Goal: Transaction & Acquisition: Purchase product/service

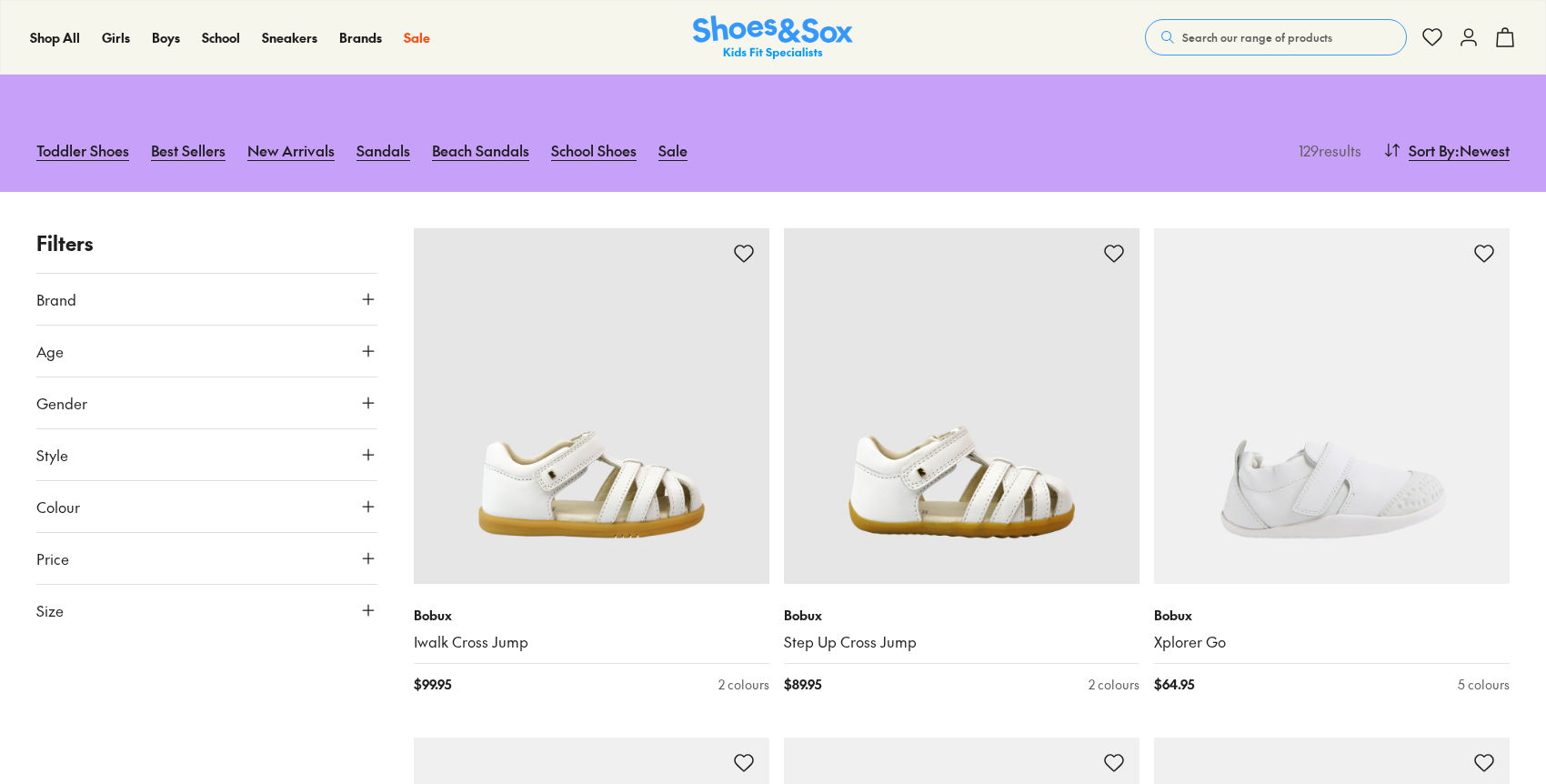
scroll to position [140, 0]
click at [269, 621] on button "Size" at bounding box center [207, 609] width 341 height 50
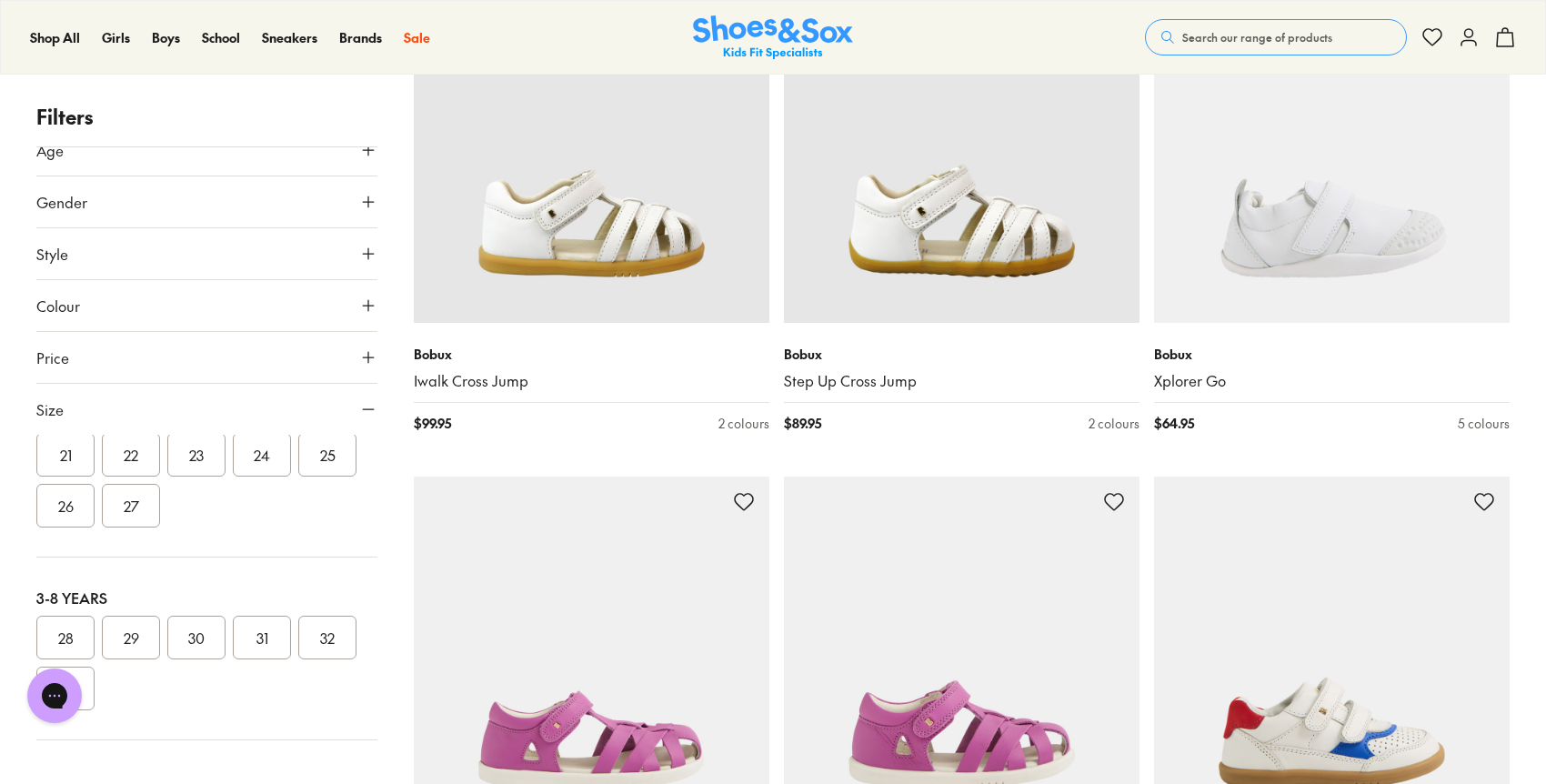
scroll to position [404, 0]
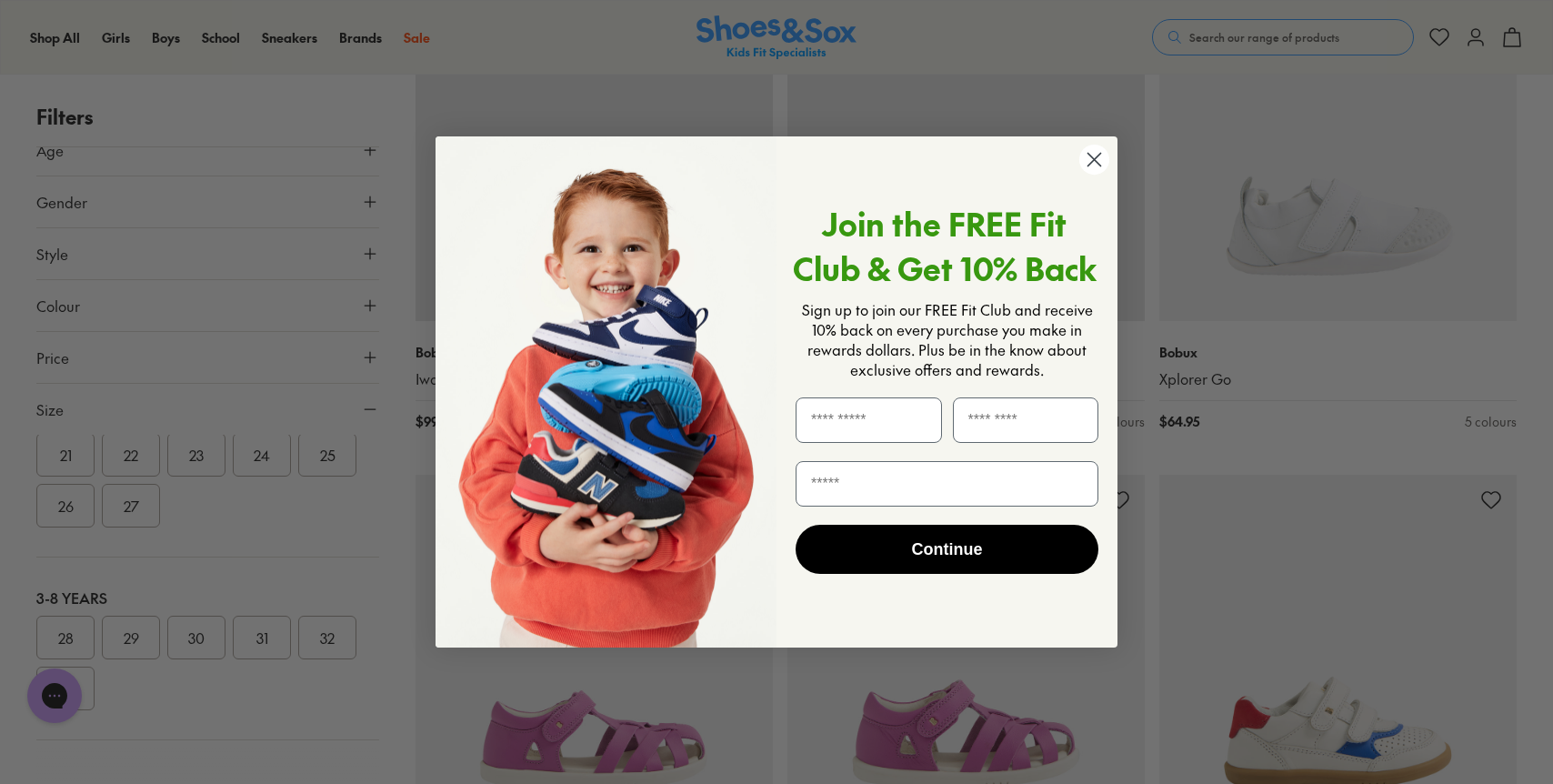
click at [1099, 162] on circle "Close dialog" at bounding box center [1094, 159] width 30 height 30
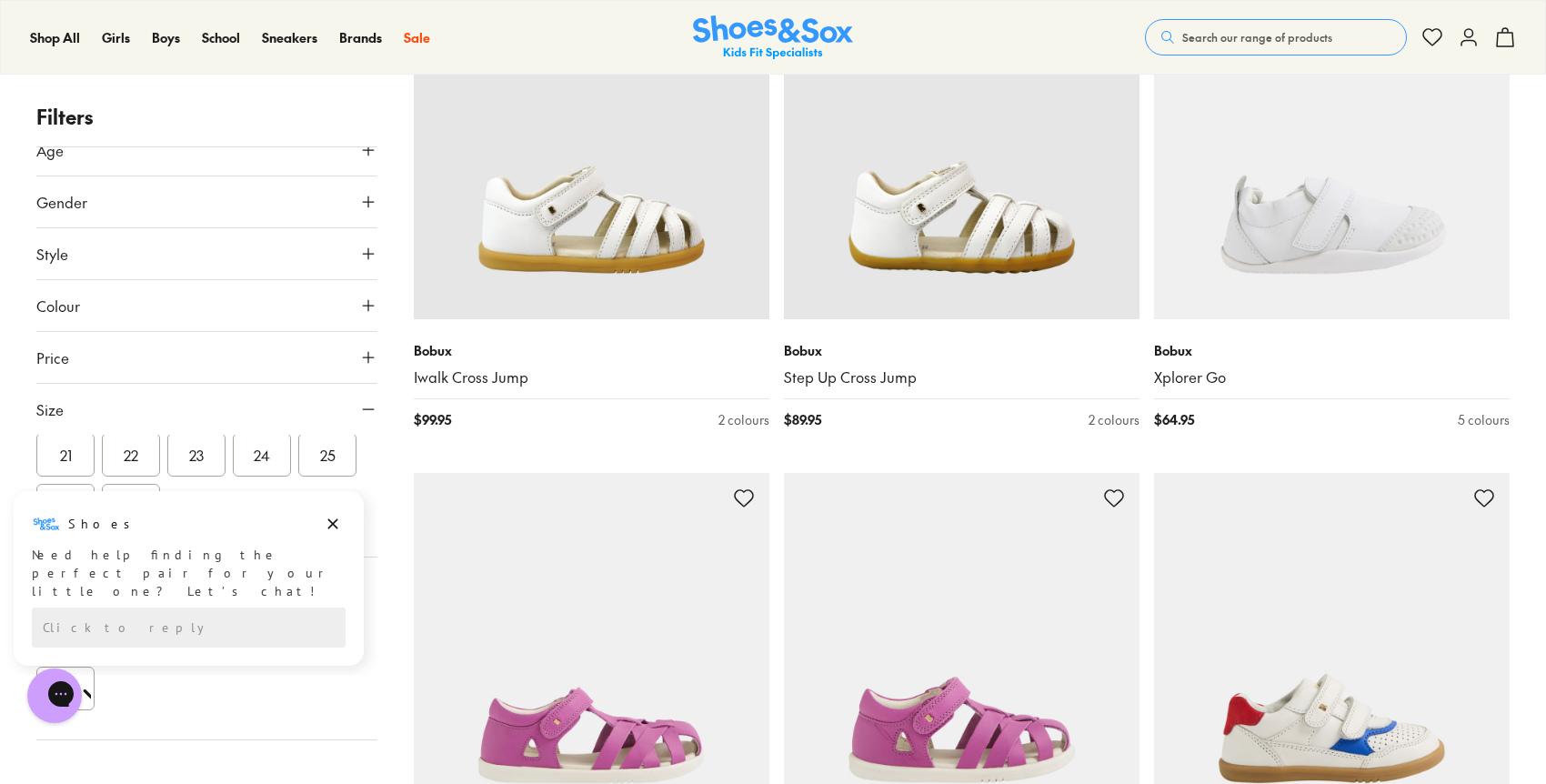
click at [262, 641] on div "Shoes Shoes says: Need help finding the perfect pair for your little one? Let’s…" at bounding box center [188, 577] width 350 height 174
click at [335, 523] on icon "Dismiss campaign" at bounding box center [333, 523] width 18 height 22
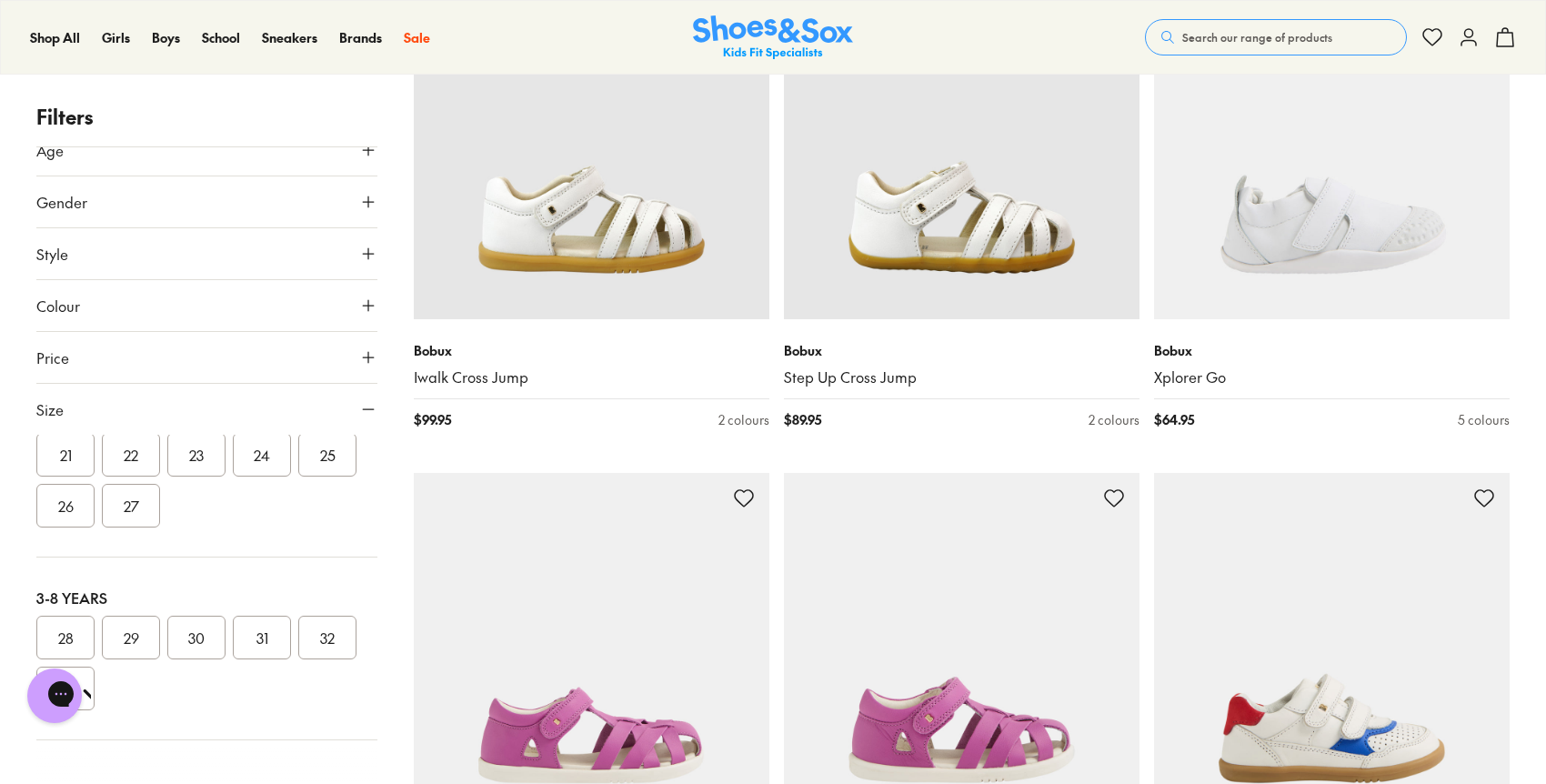
click at [258, 643] on button "31" at bounding box center [261, 637] width 58 height 44
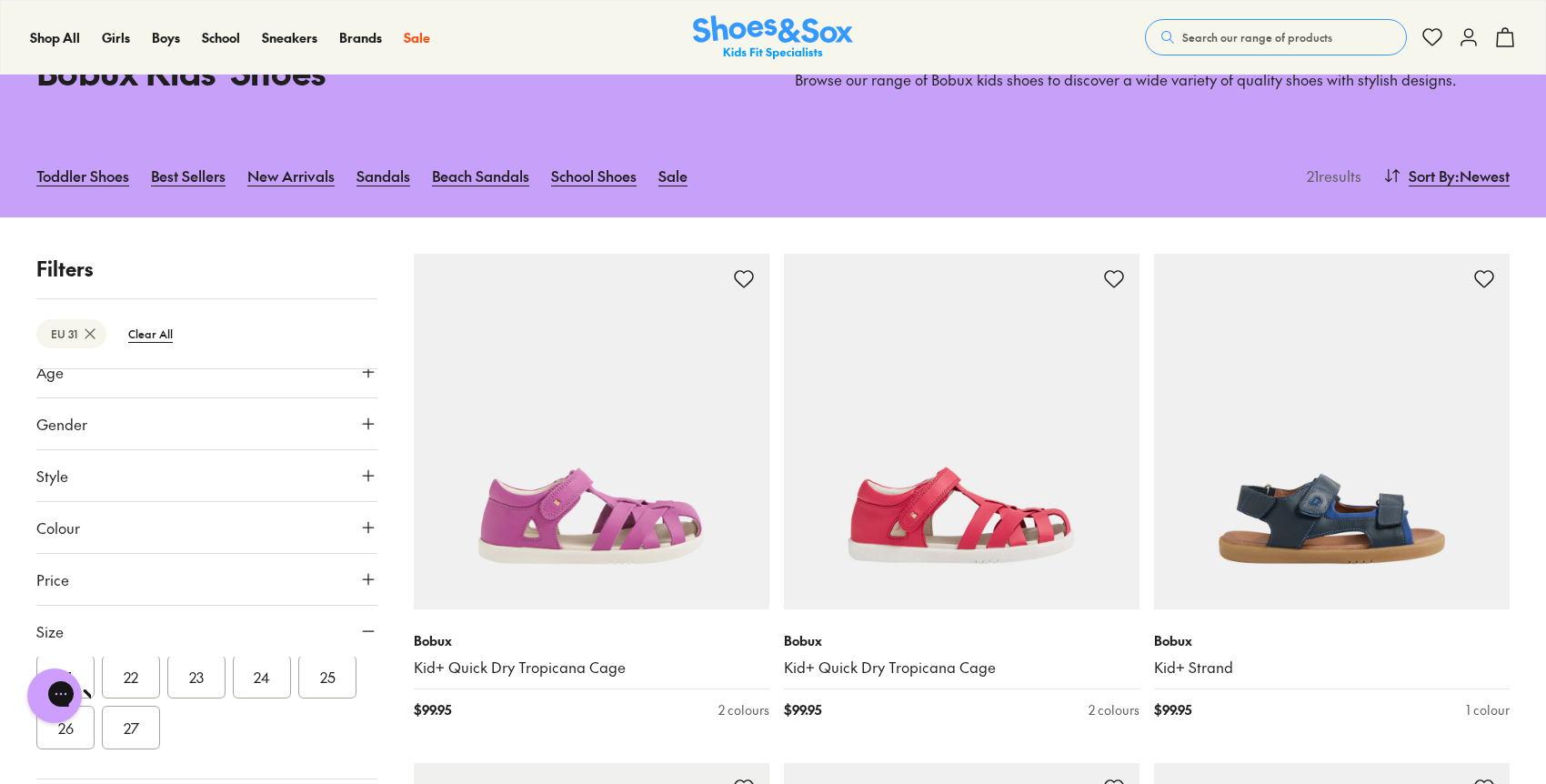
scroll to position [165, 0]
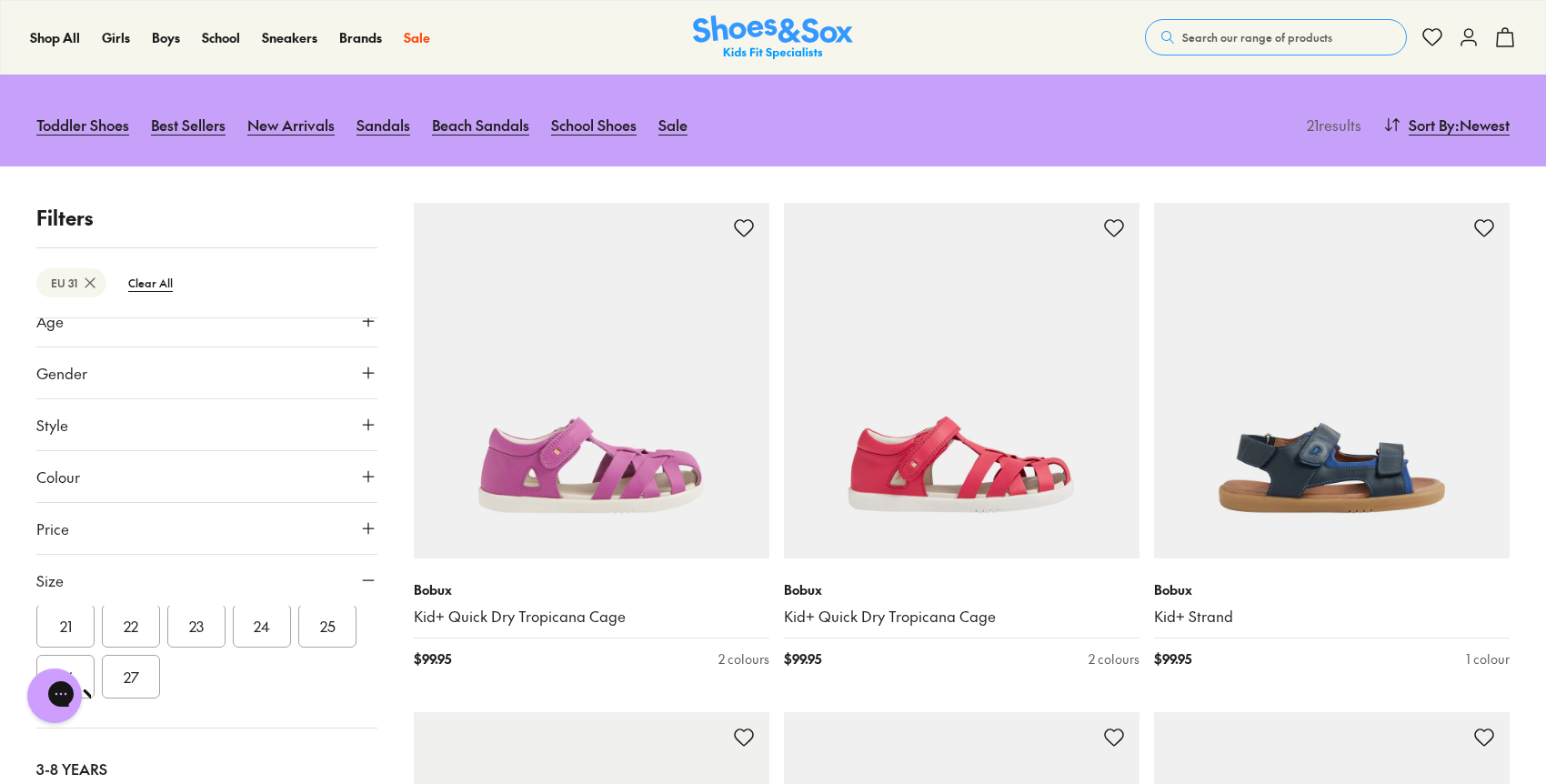
click at [262, 379] on button "Gender" at bounding box center [207, 372] width 341 height 50
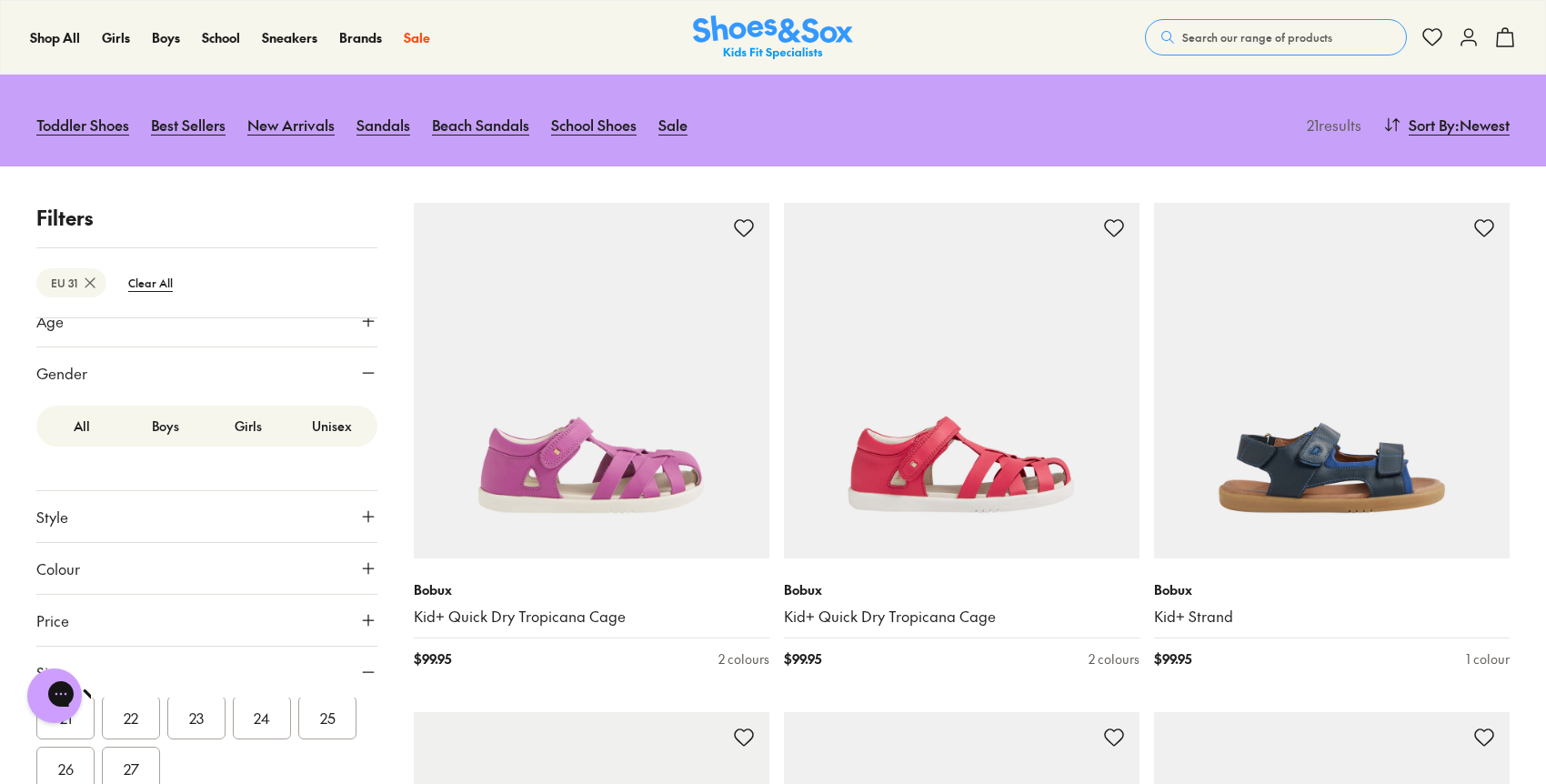
click at [249, 433] on label "Girls" at bounding box center [250, 425] width 84 height 33
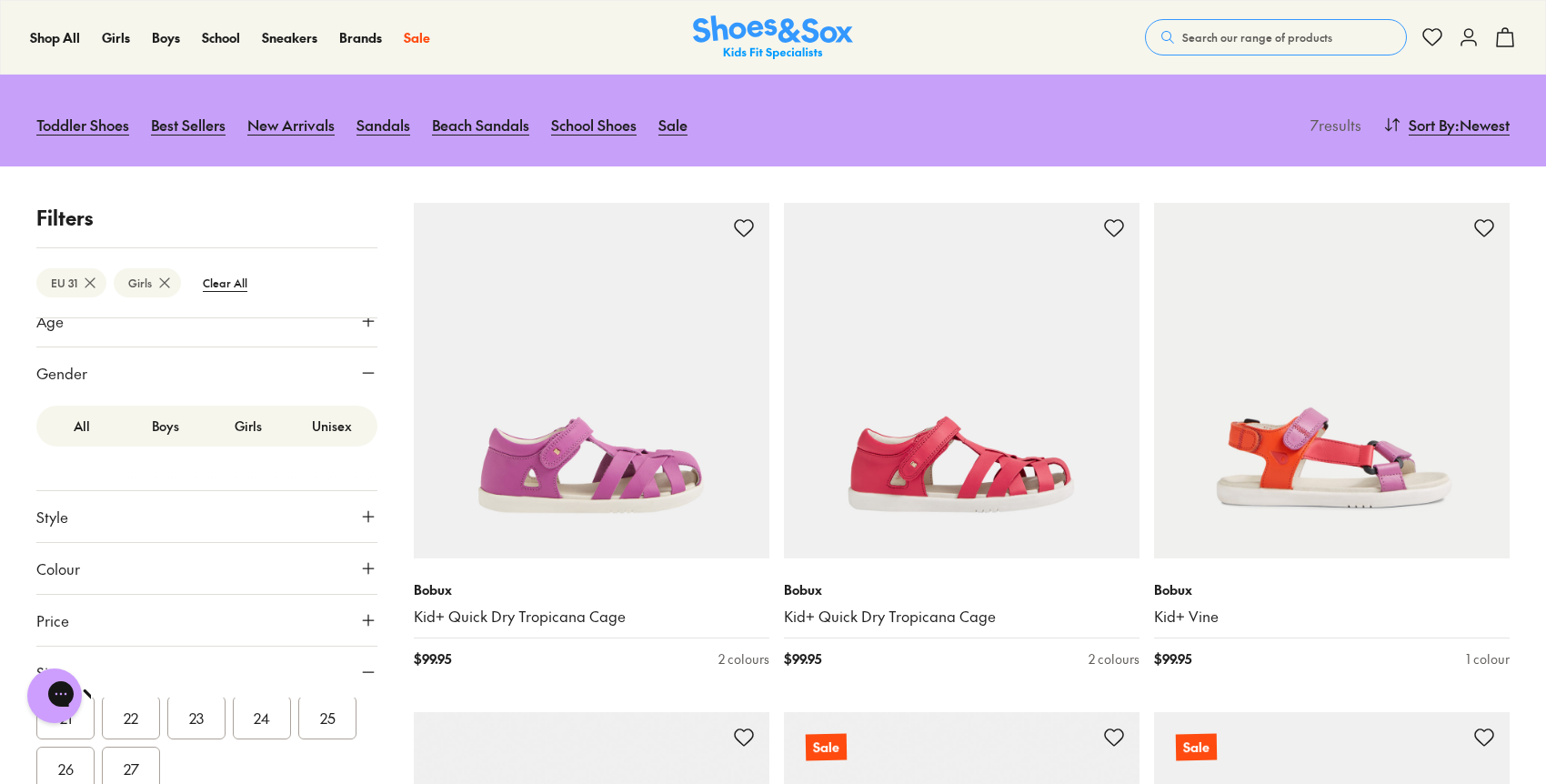
click at [246, 419] on label "Girls" at bounding box center [250, 425] width 84 height 33
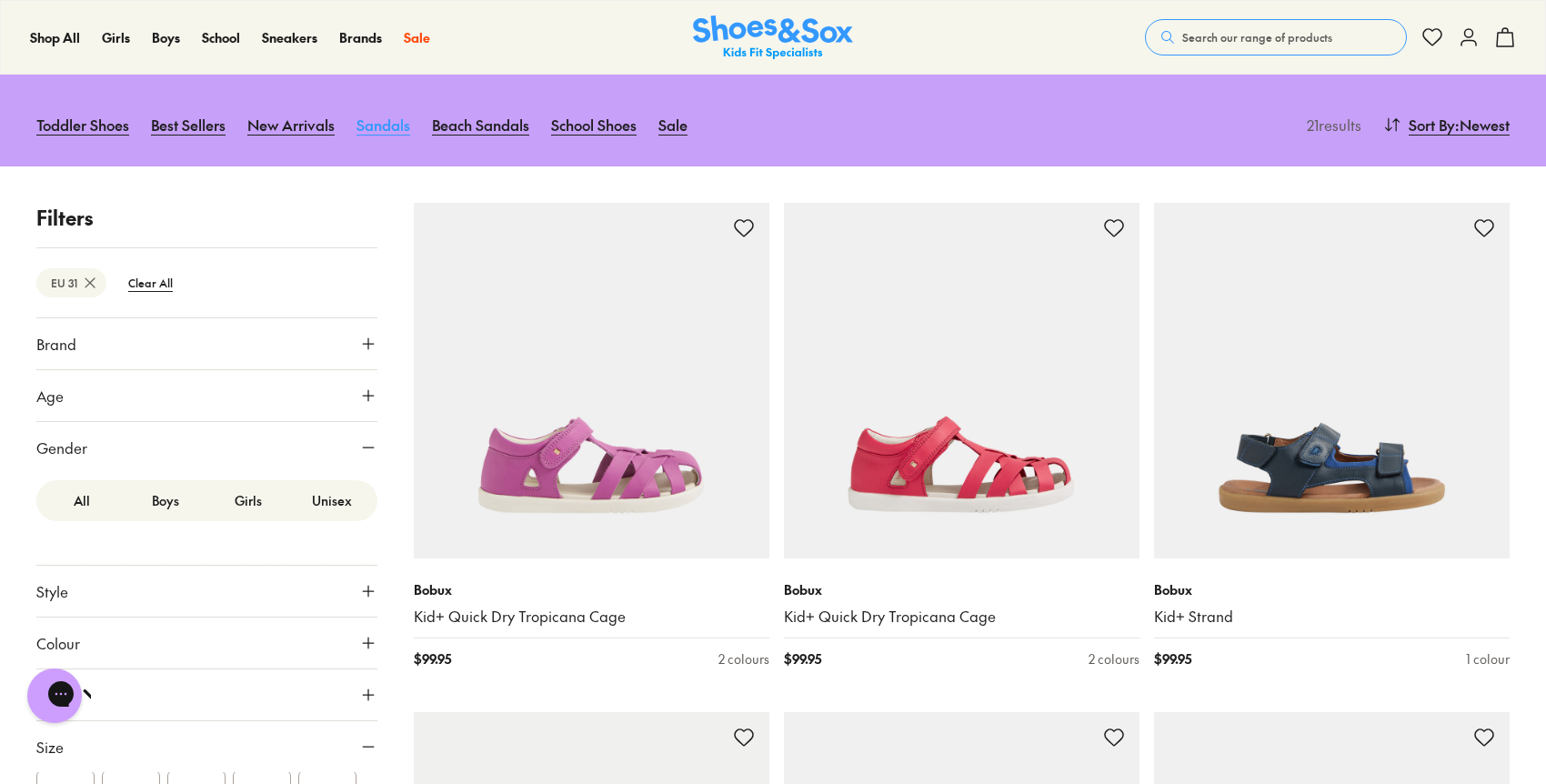
click at [372, 119] on link "Sandals" at bounding box center [383, 125] width 53 height 40
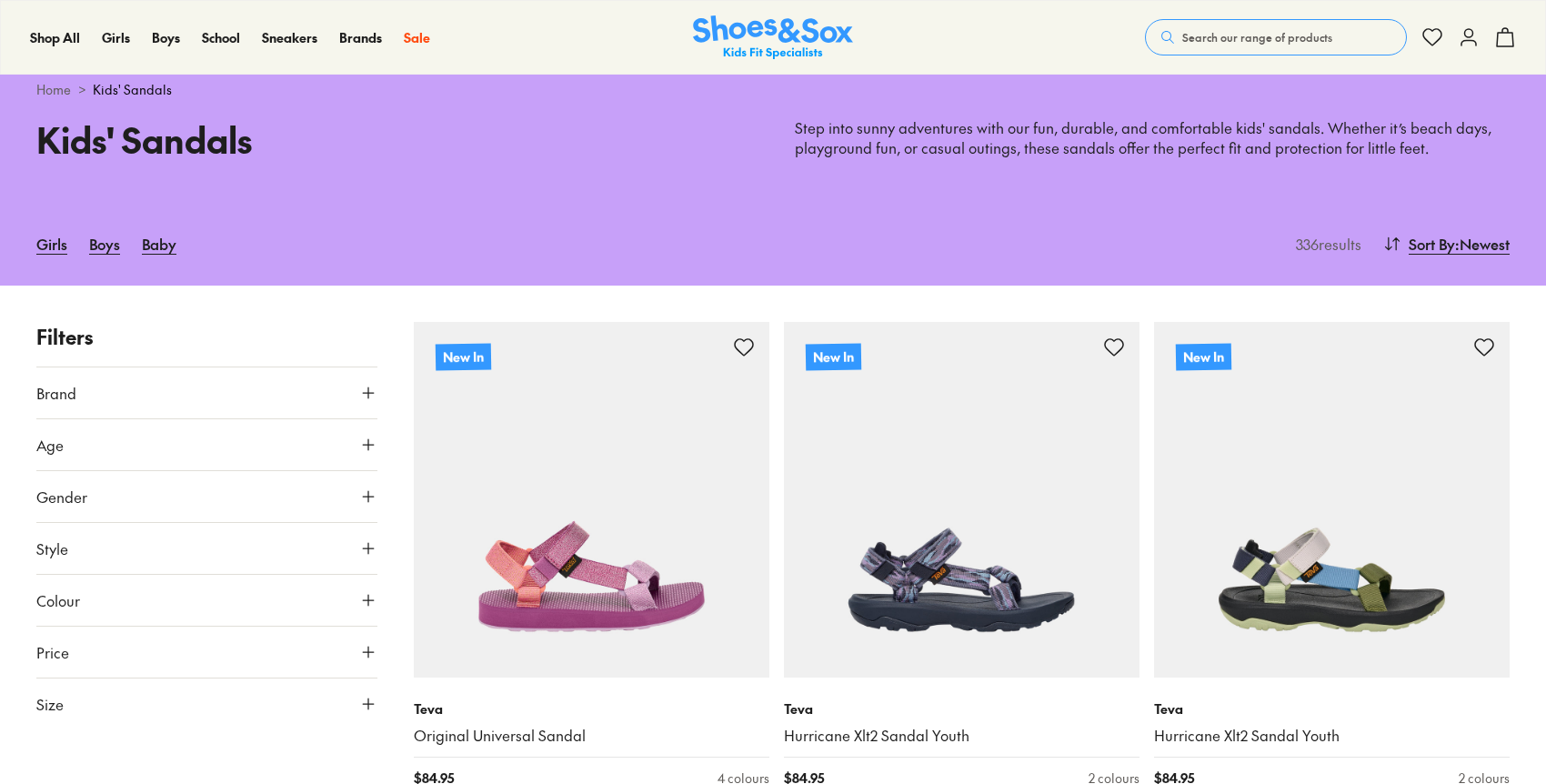
type input "***"
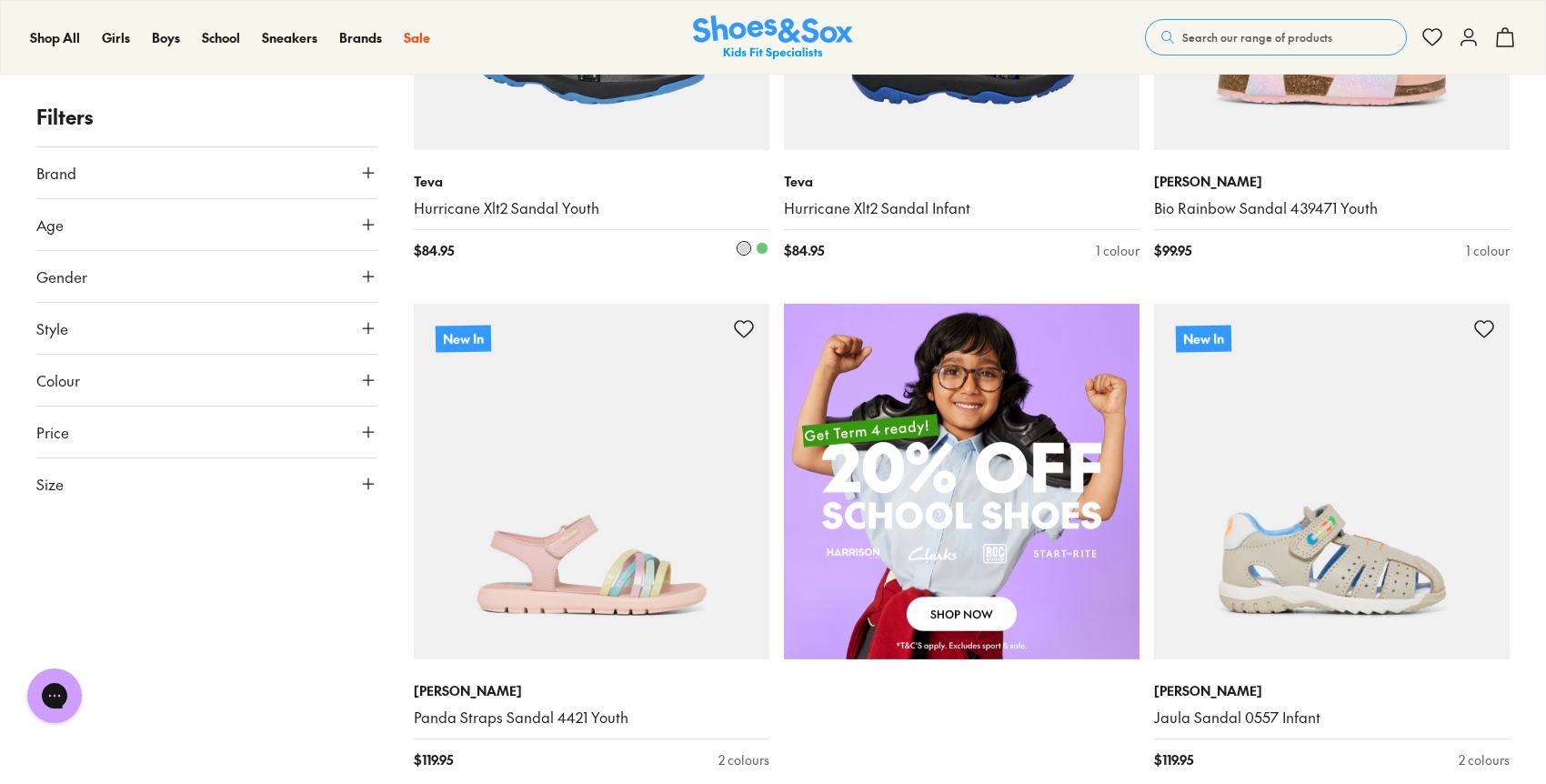
scroll to position [864, 0]
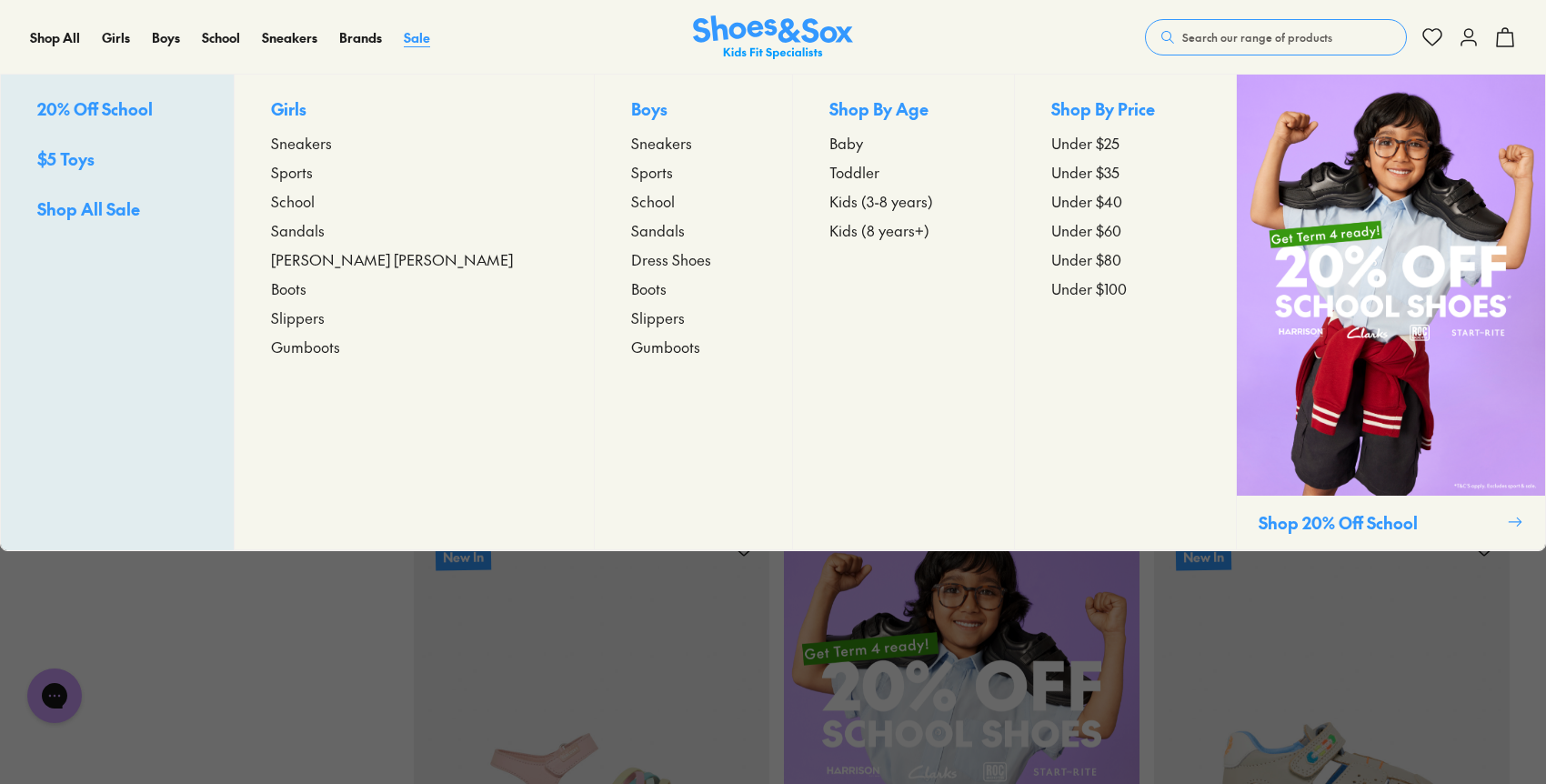
click at [412, 33] on span "Sale" at bounding box center [417, 37] width 27 height 18
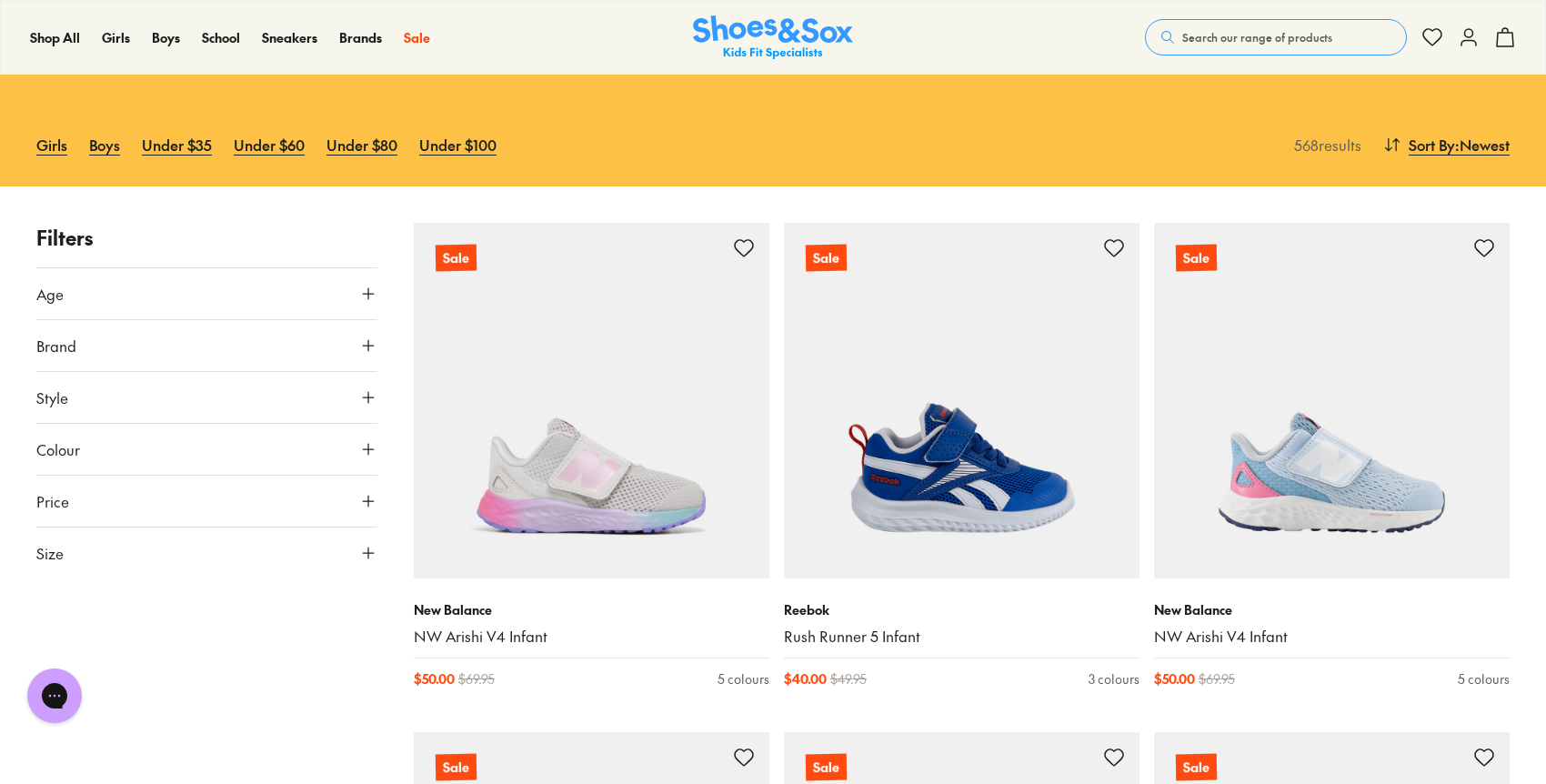
scroll to position [154, 0]
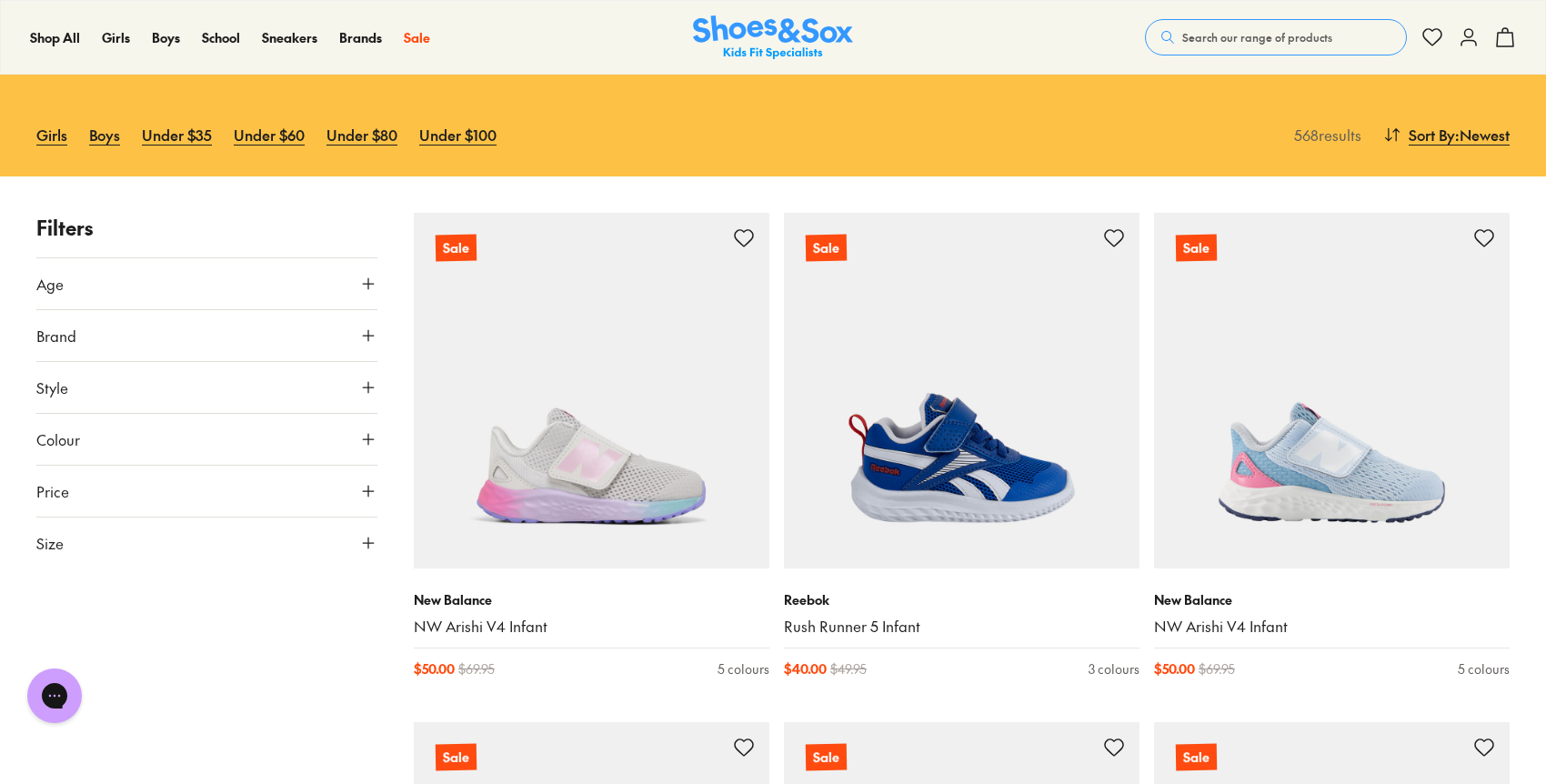
click at [113, 545] on button "Size" at bounding box center [207, 542] width 341 height 50
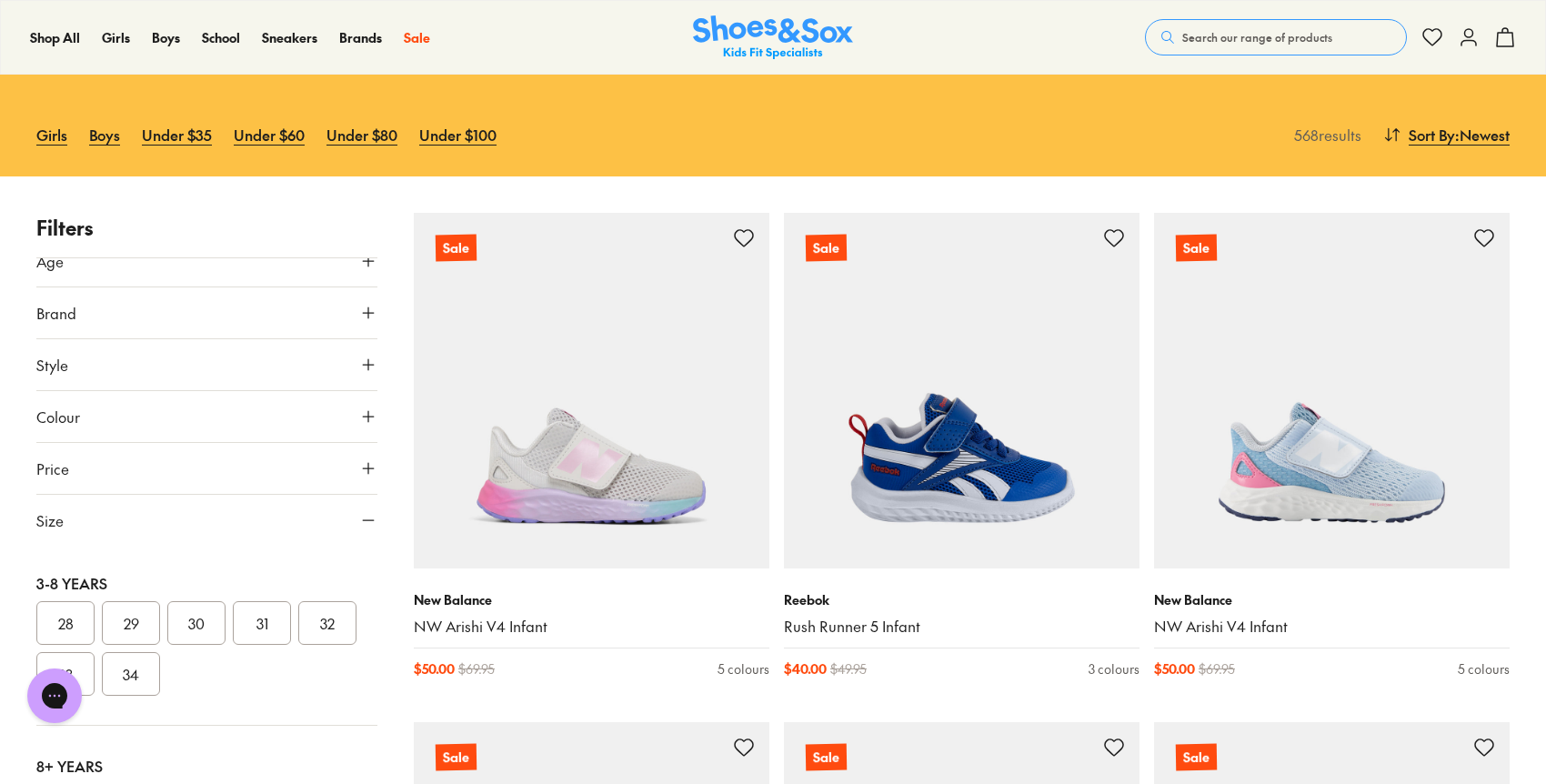
scroll to position [369, 0]
click at [258, 629] on button "31" at bounding box center [261, 620] width 58 height 44
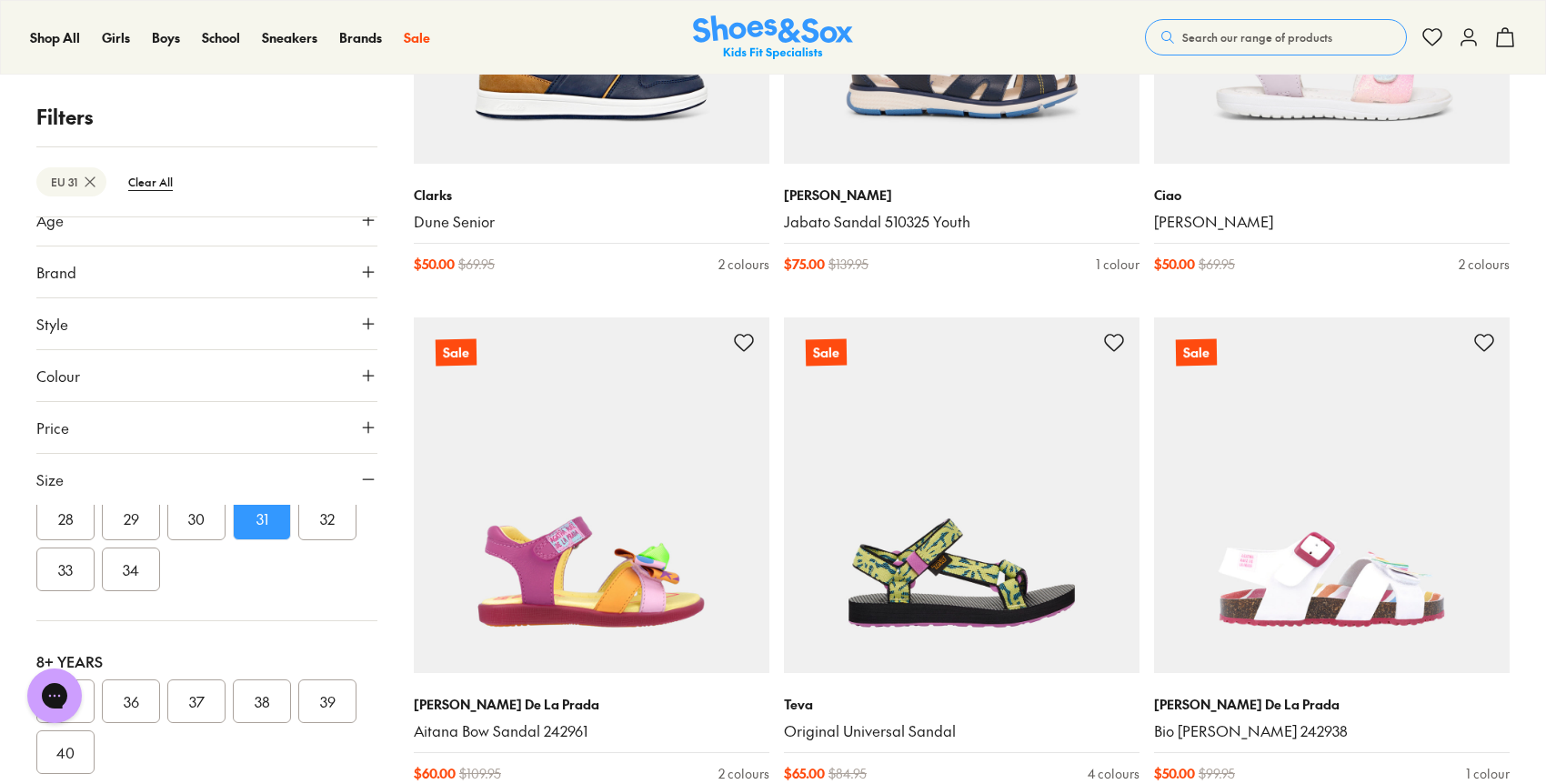
scroll to position [4791, 0]
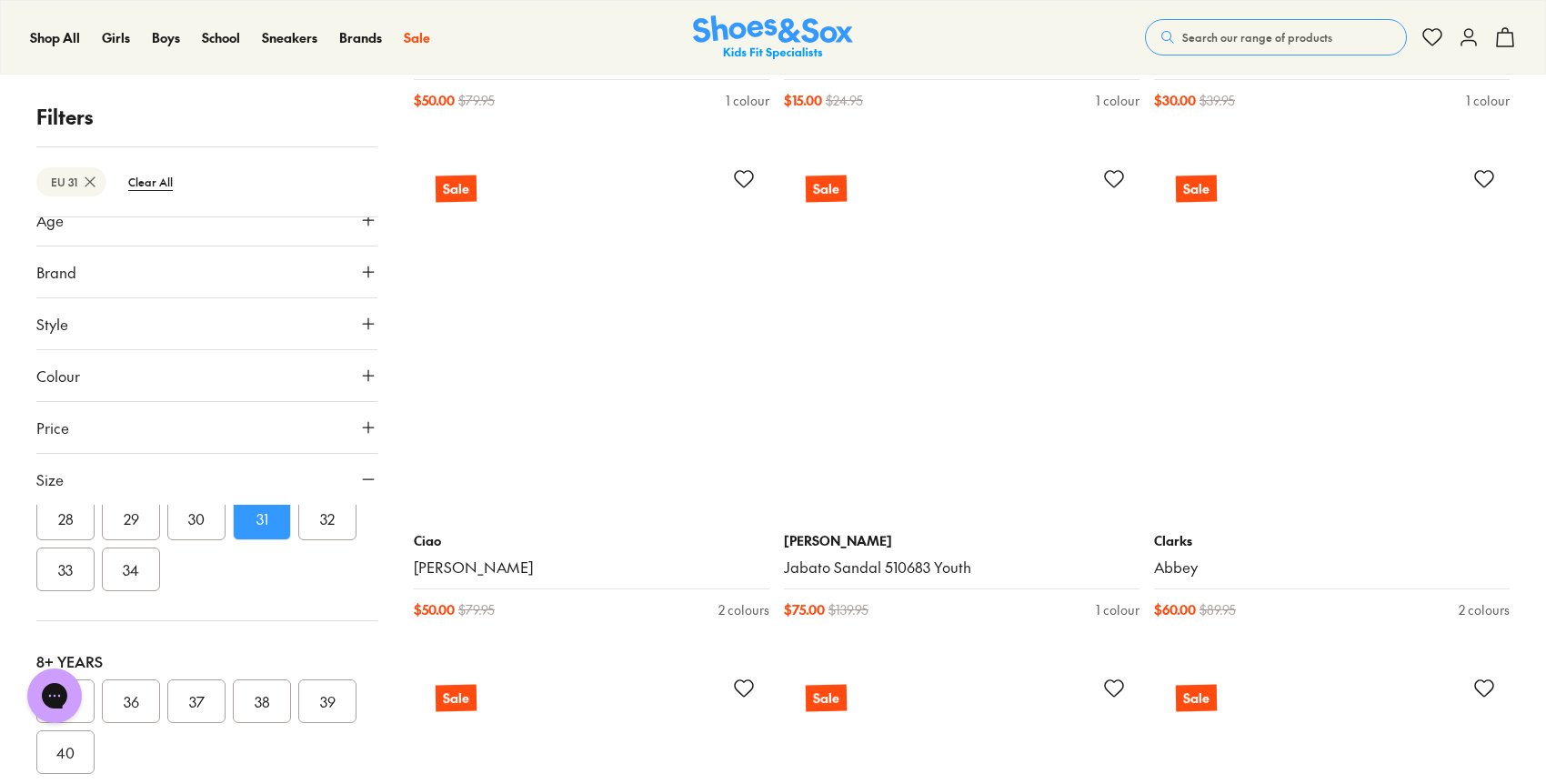
scroll to position [14981, 0]
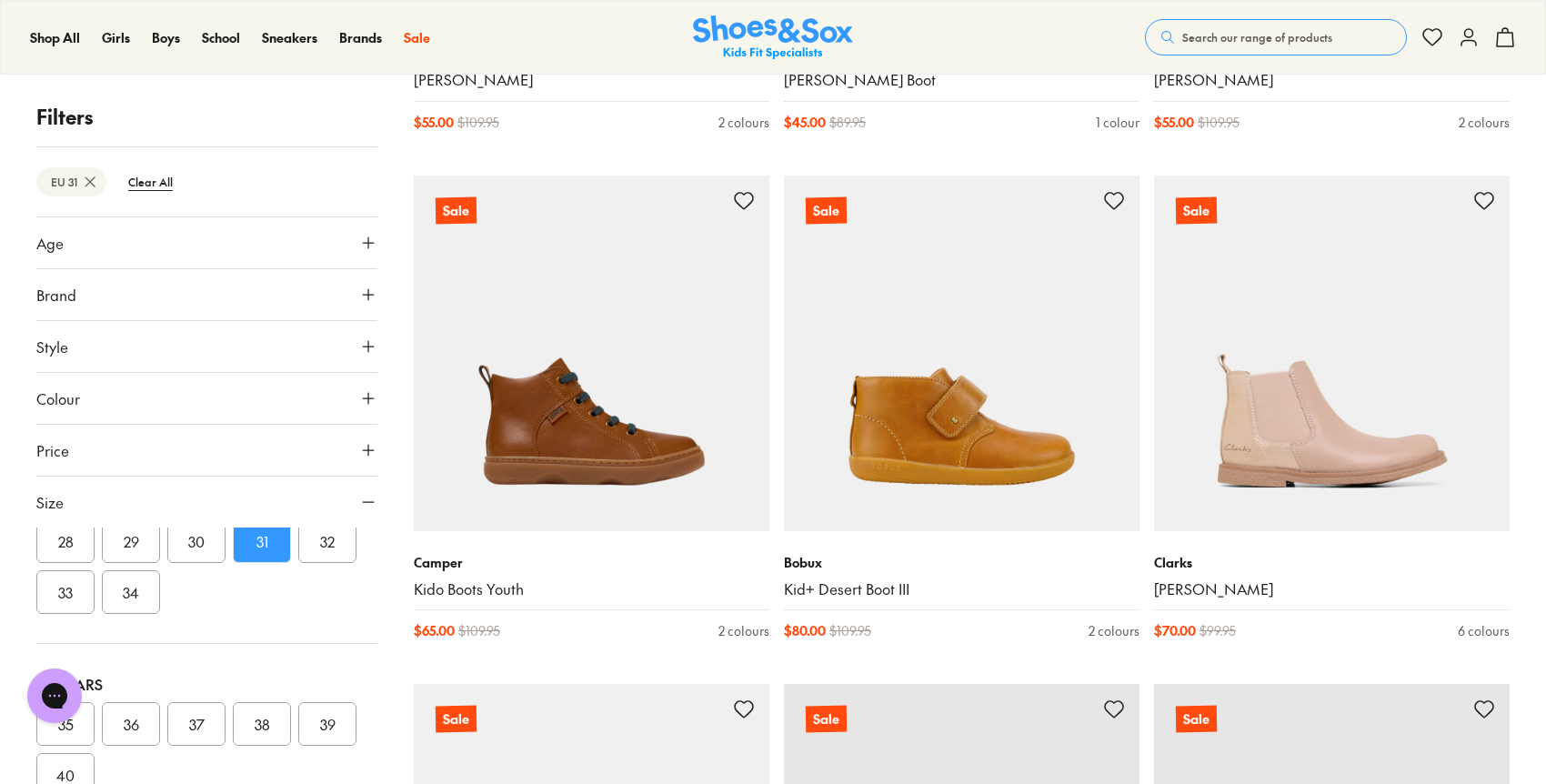
click at [193, 285] on button "Brand" at bounding box center [207, 293] width 341 height 50
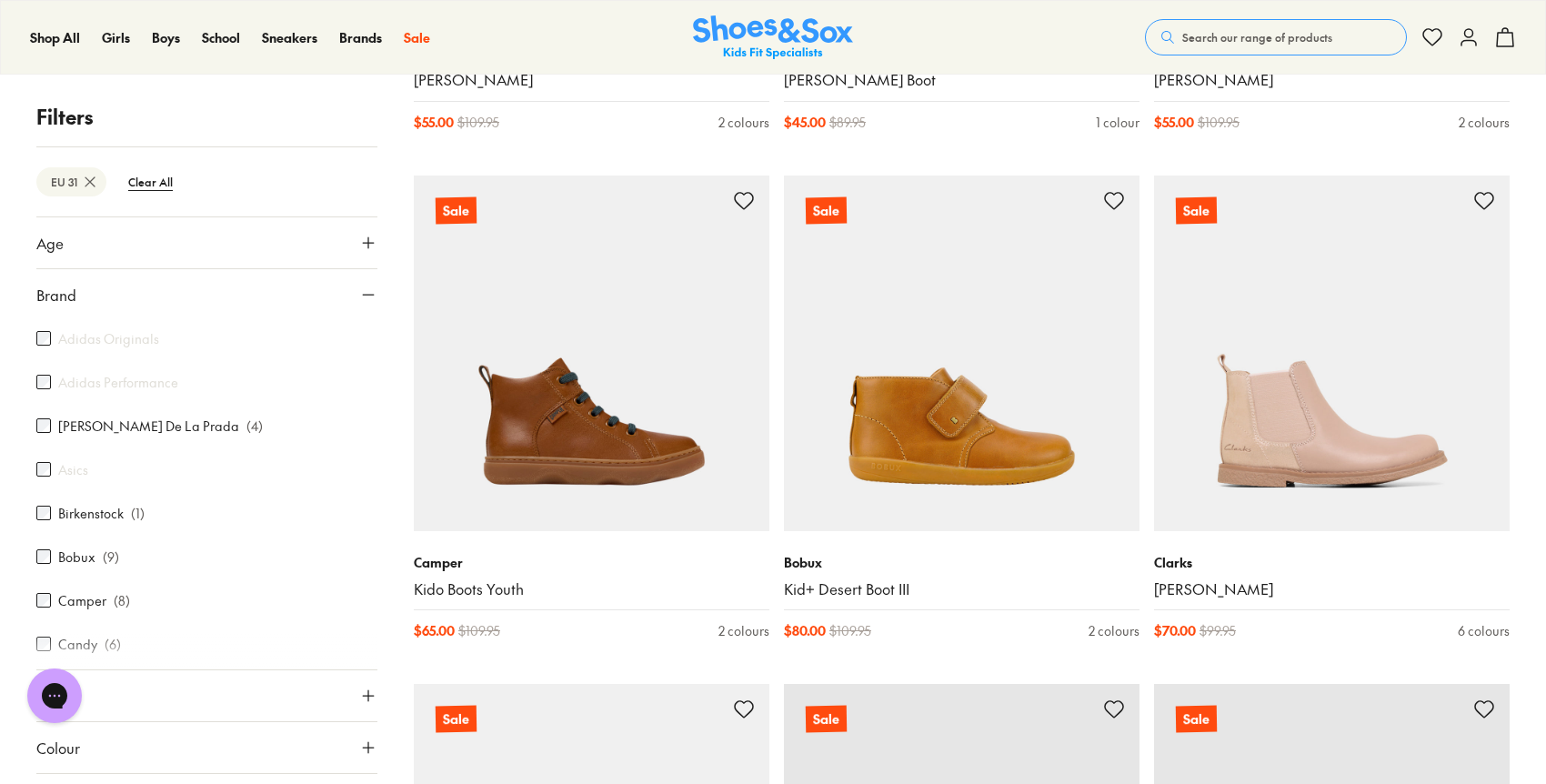
scroll to position [5, 0]
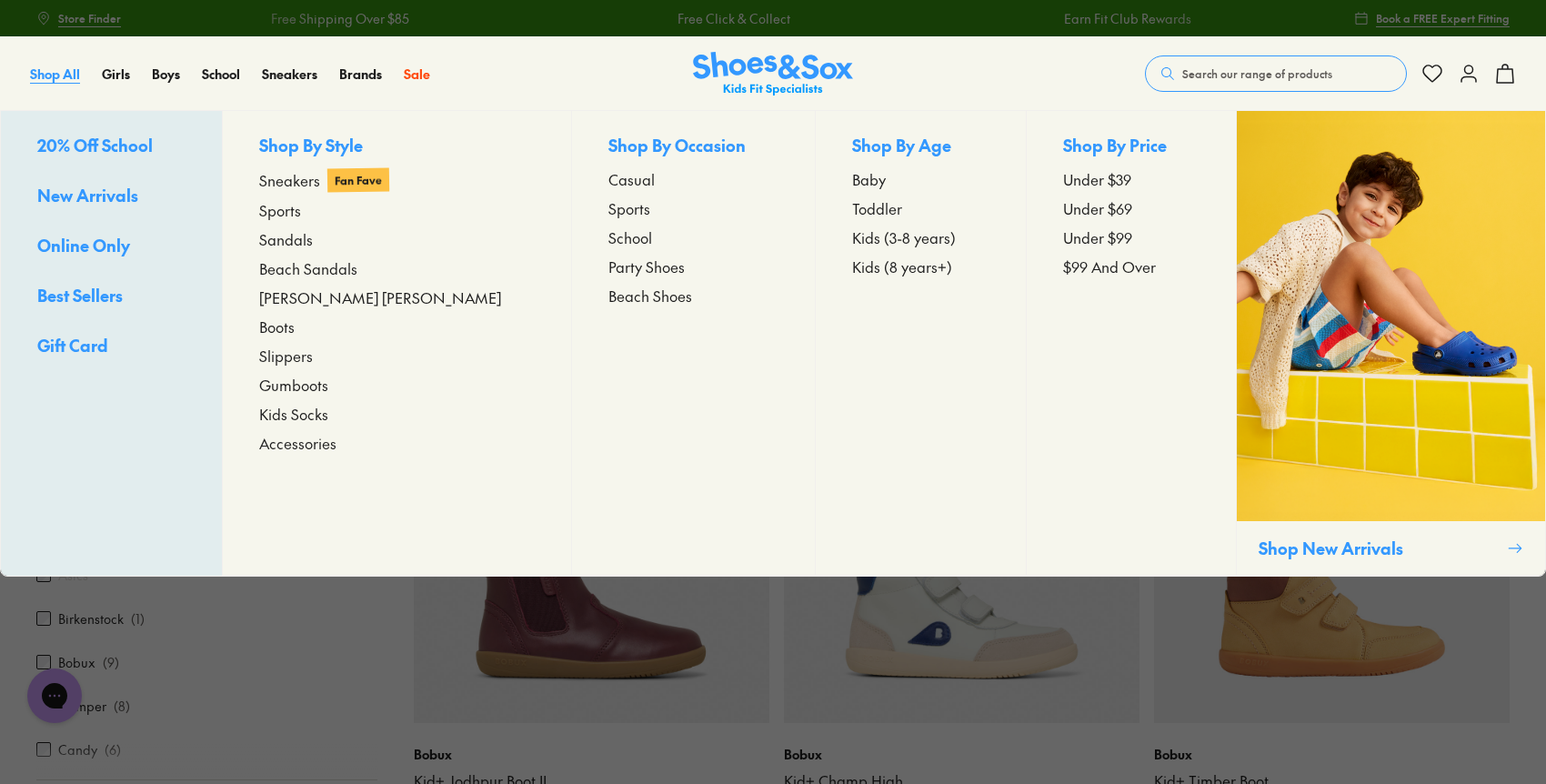
click at [65, 73] on span "Shop All" at bounding box center [54, 73] width 50 height 18
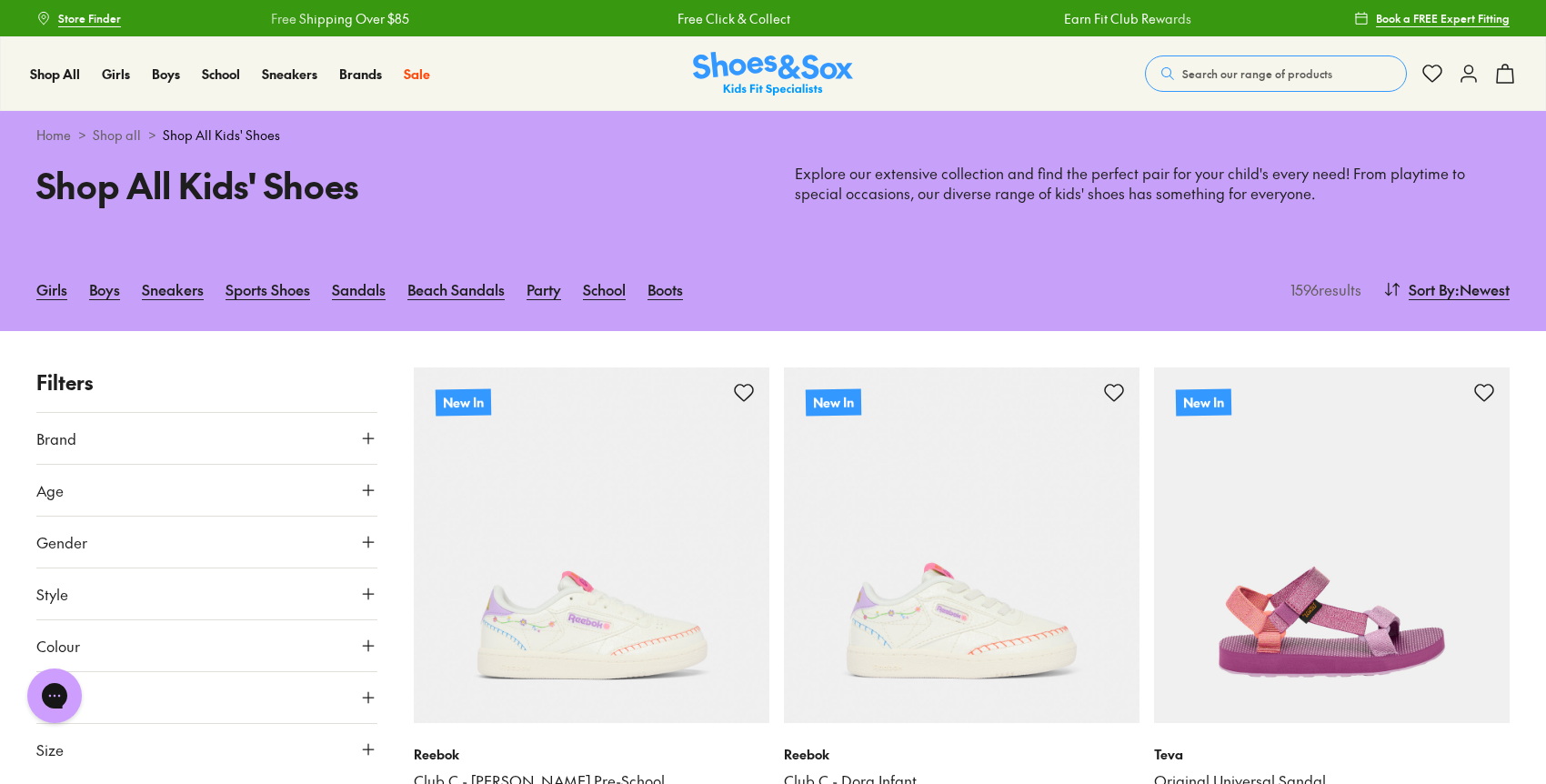
click at [202, 452] on button "Brand" at bounding box center [207, 437] width 341 height 50
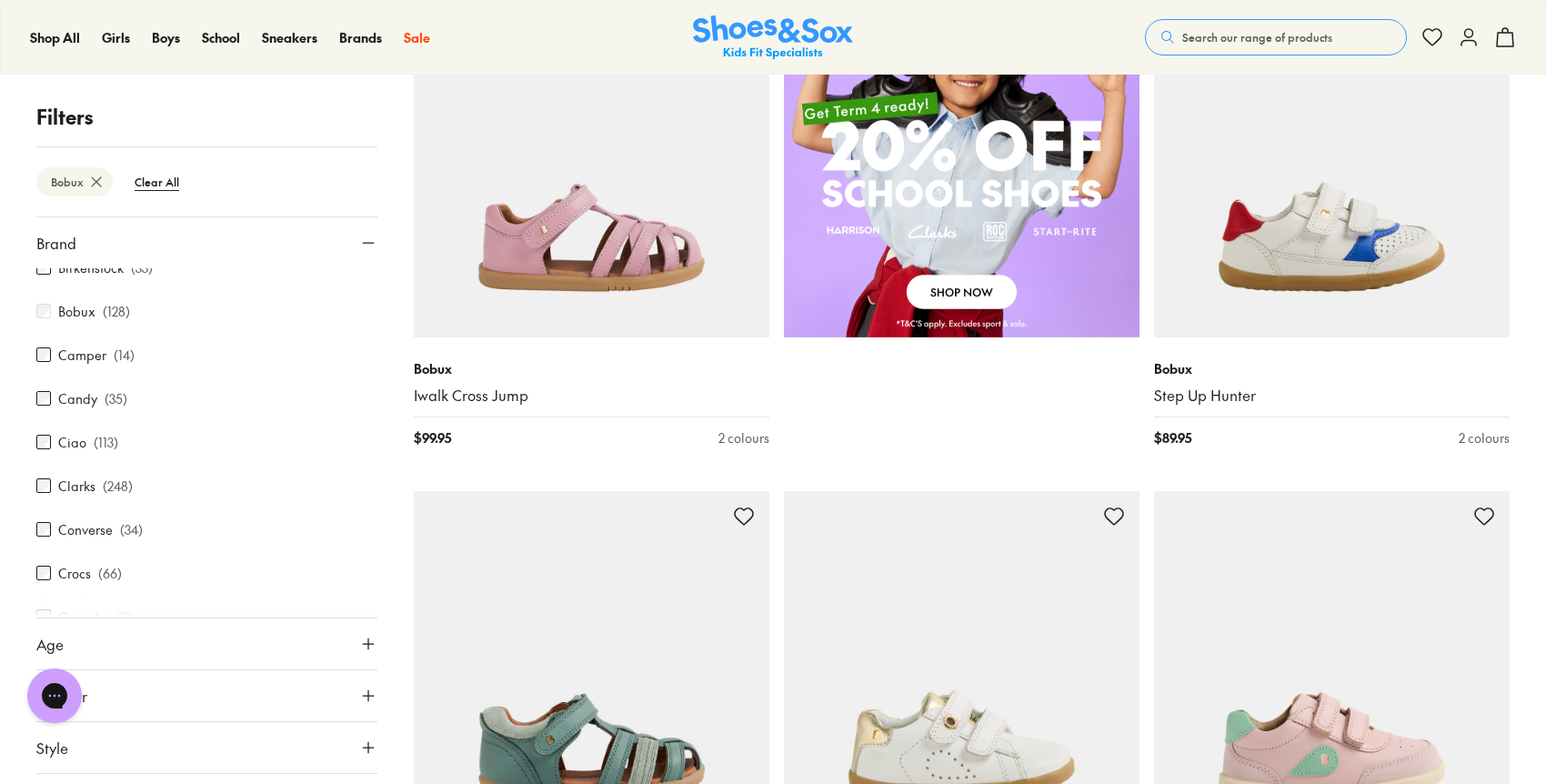
scroll to position [145, 0]
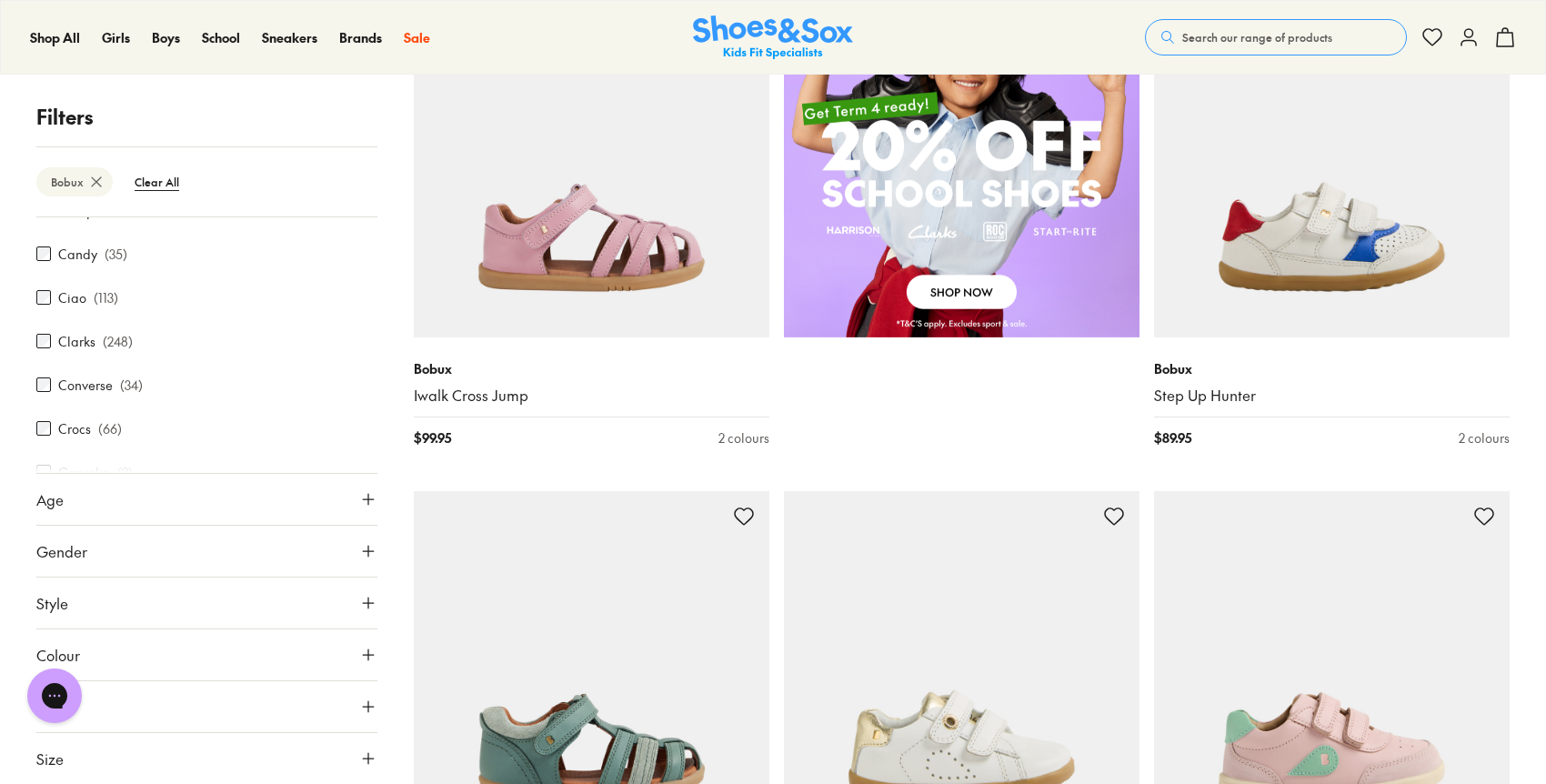
click at [154, 552] on button "Gender" at bounding box center [207, 551] width 341 height 50
click at [154, 601] on label "Girls" at bounding box center [166, 603] width 84 height 33
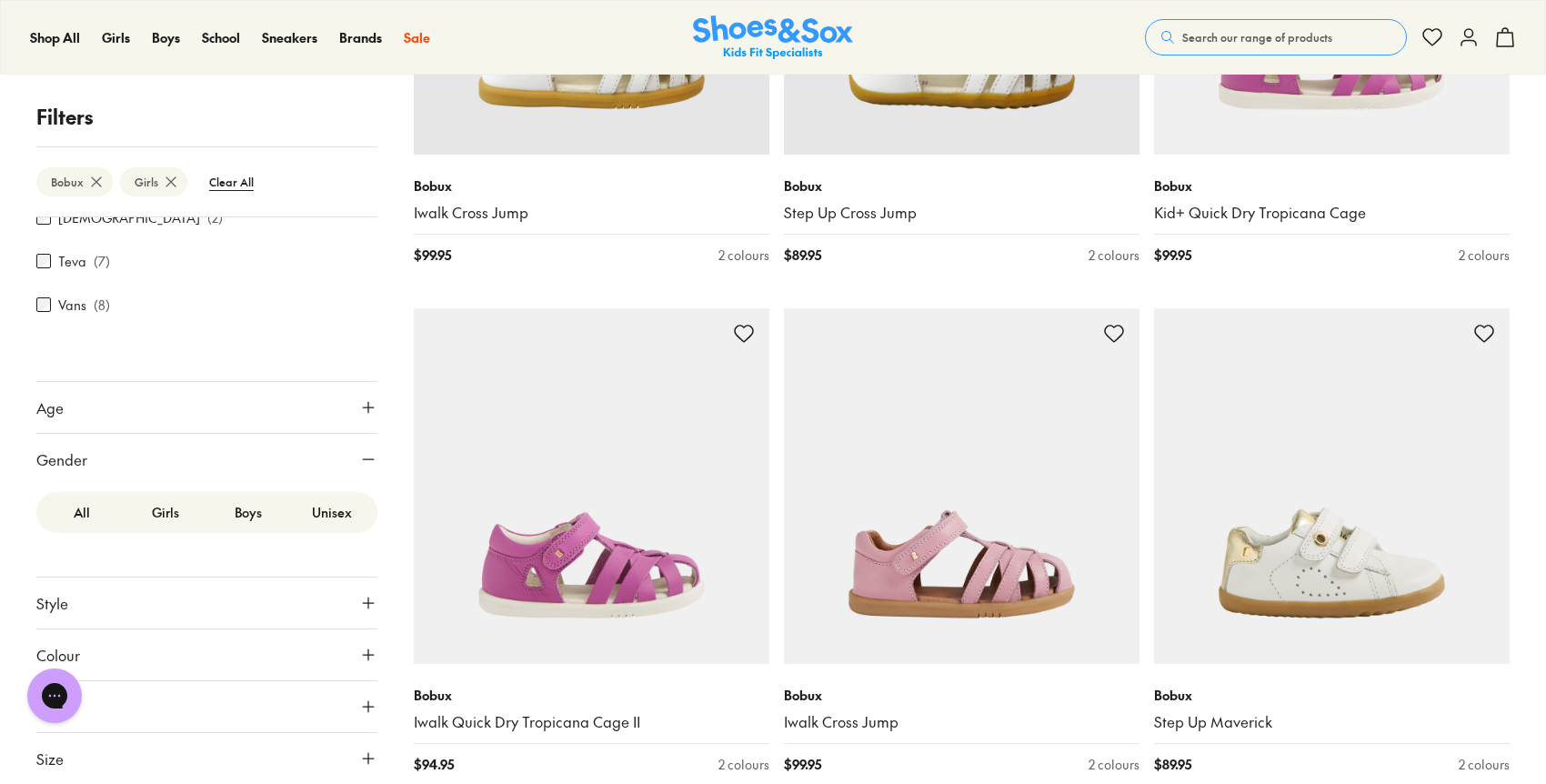
scroll to position [587, 0]
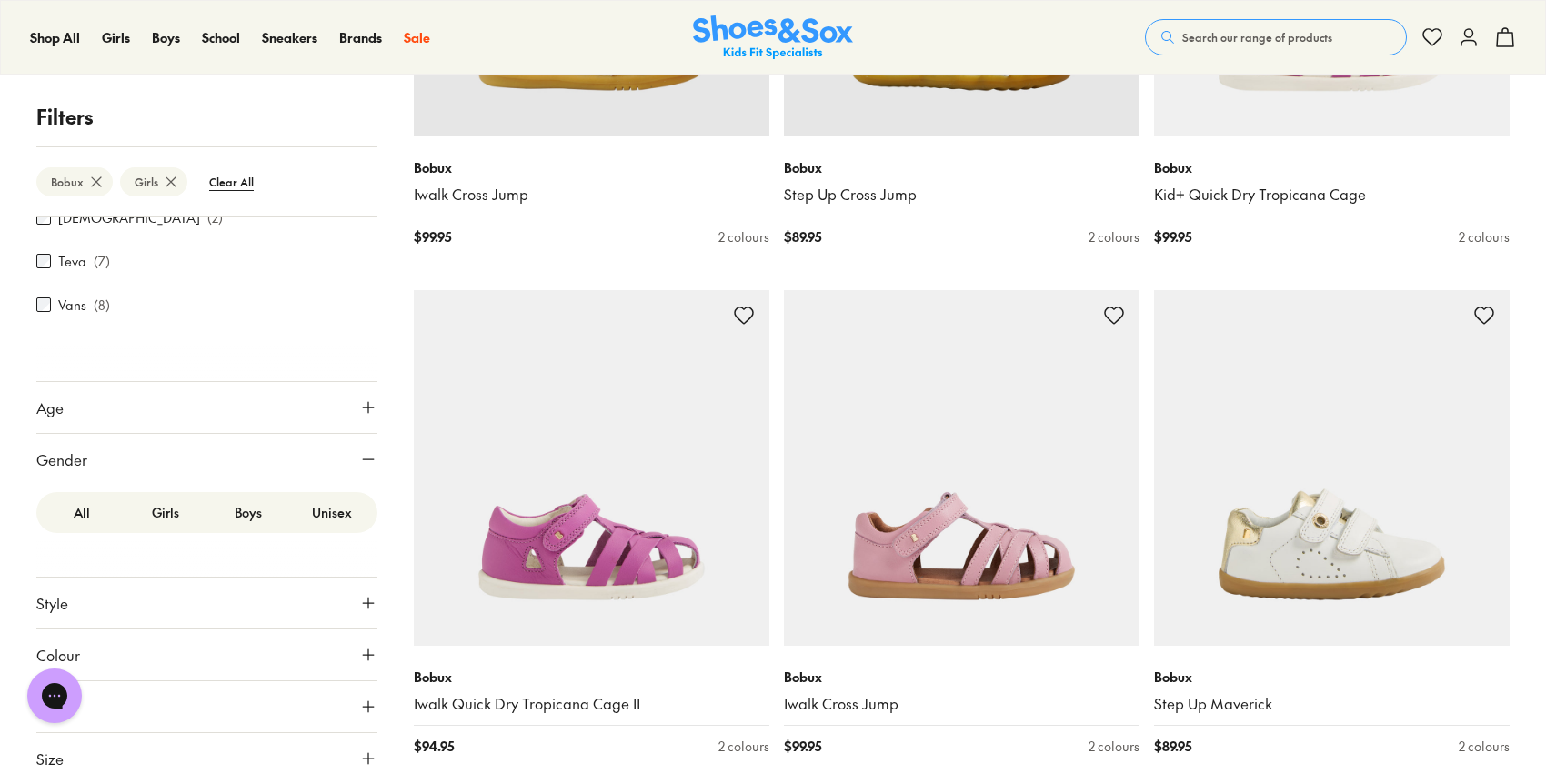
click at [112, 754] on button "Size" at bounding box center [207, 757] width 341 height 50
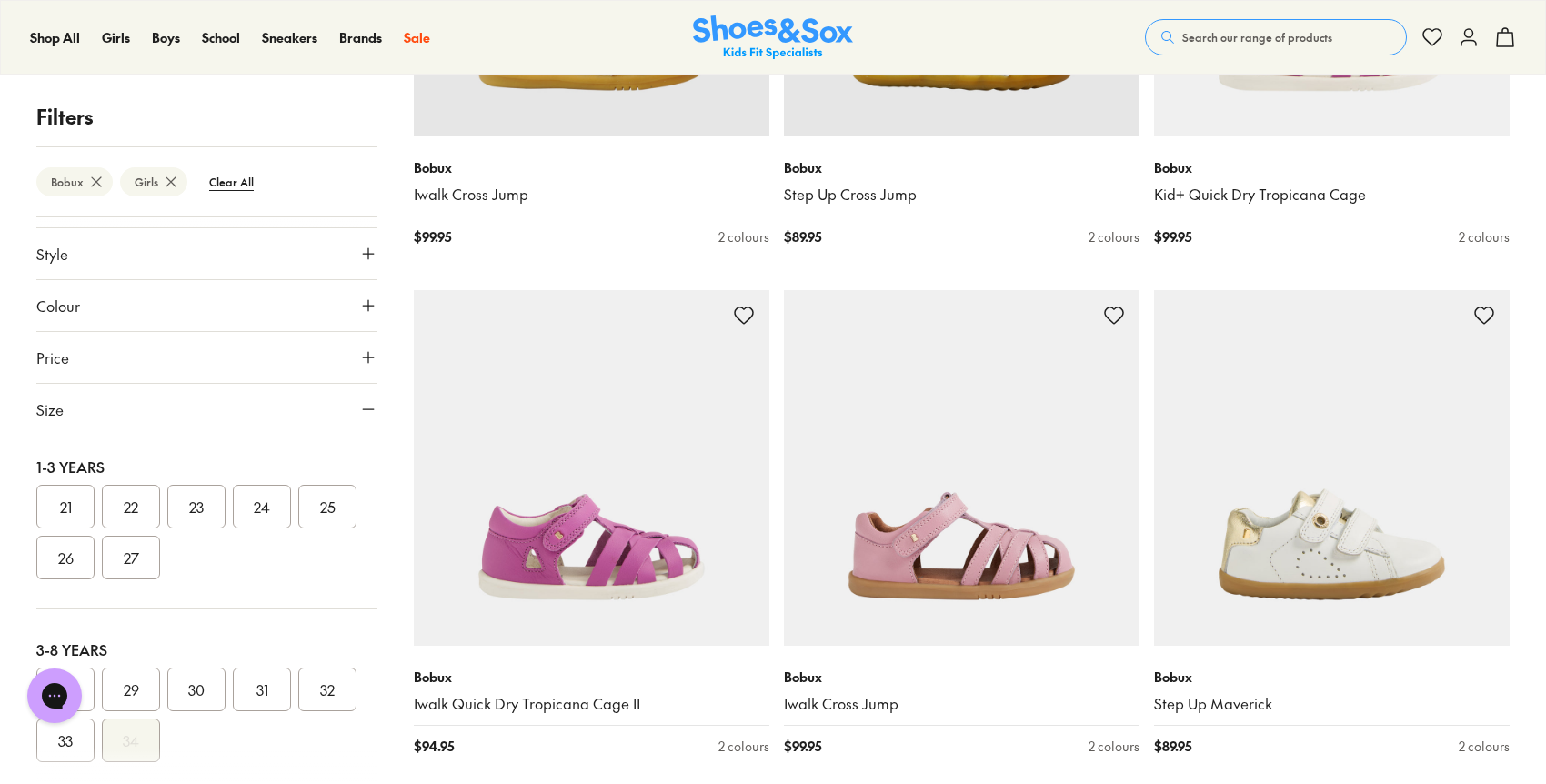
scroll to position [218, 0]
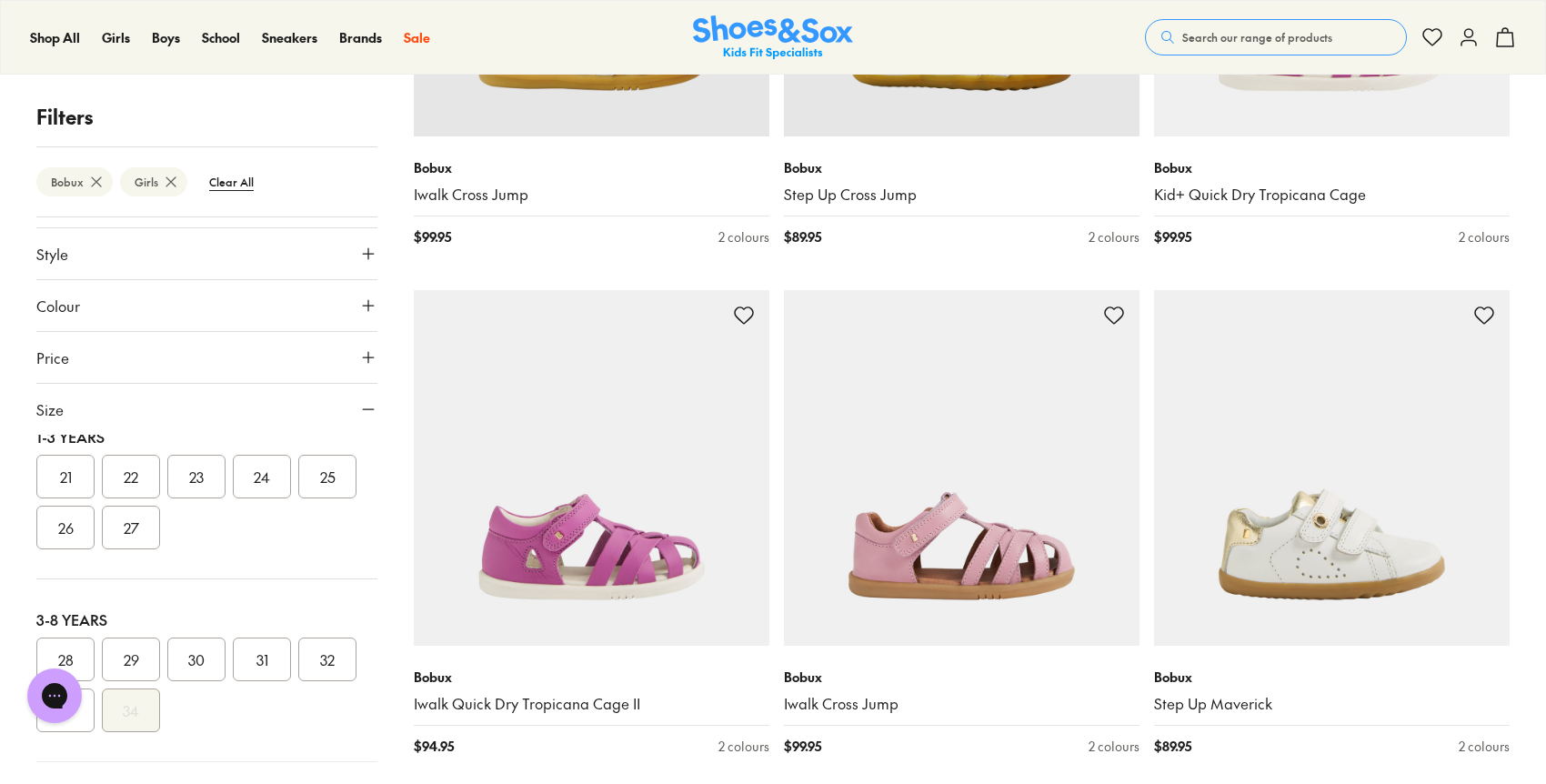
click at [252, 673] on button "31" at bounding box center [261, 659] width 58 height 44
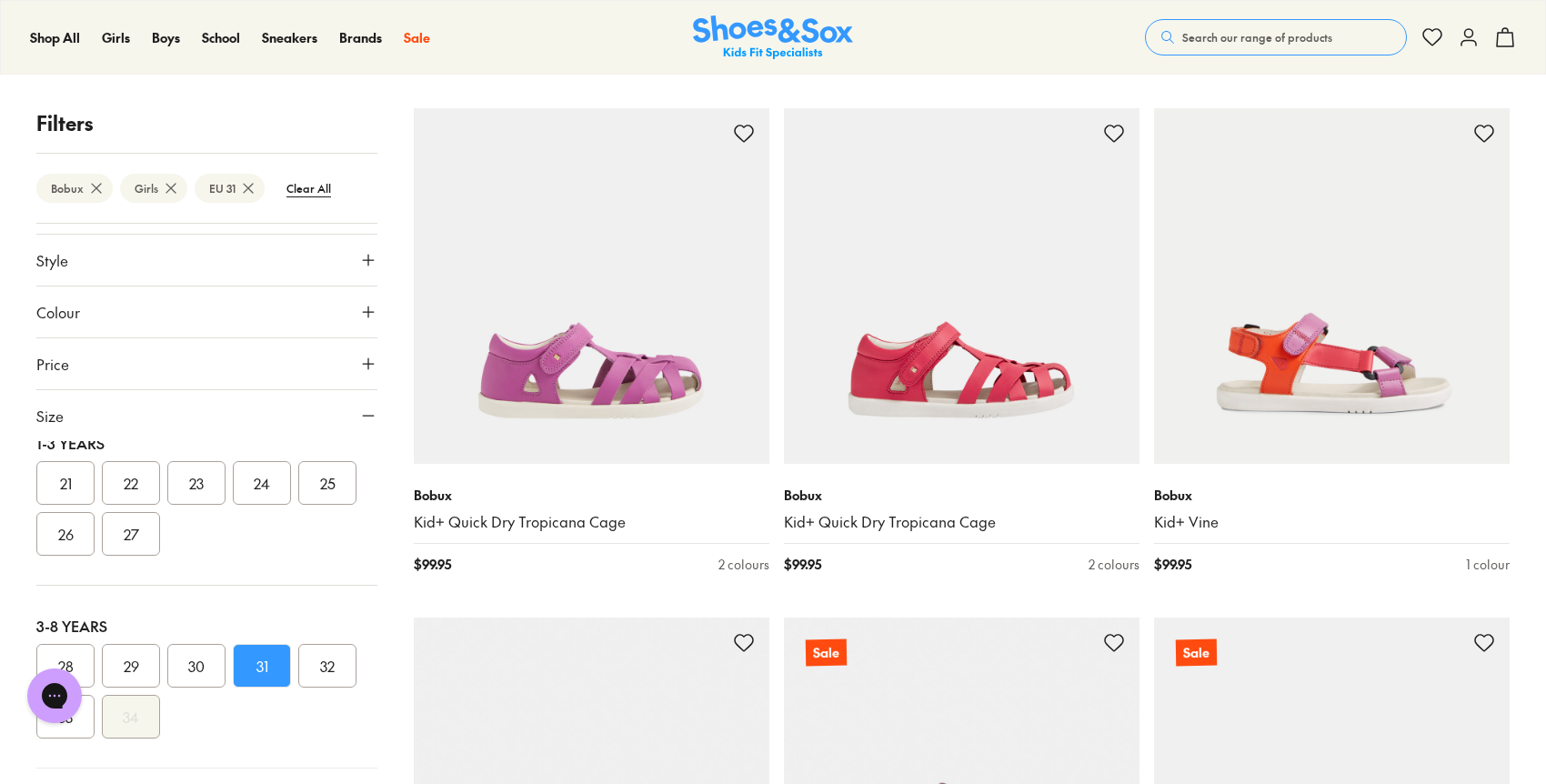
scroll to position [249, 0]
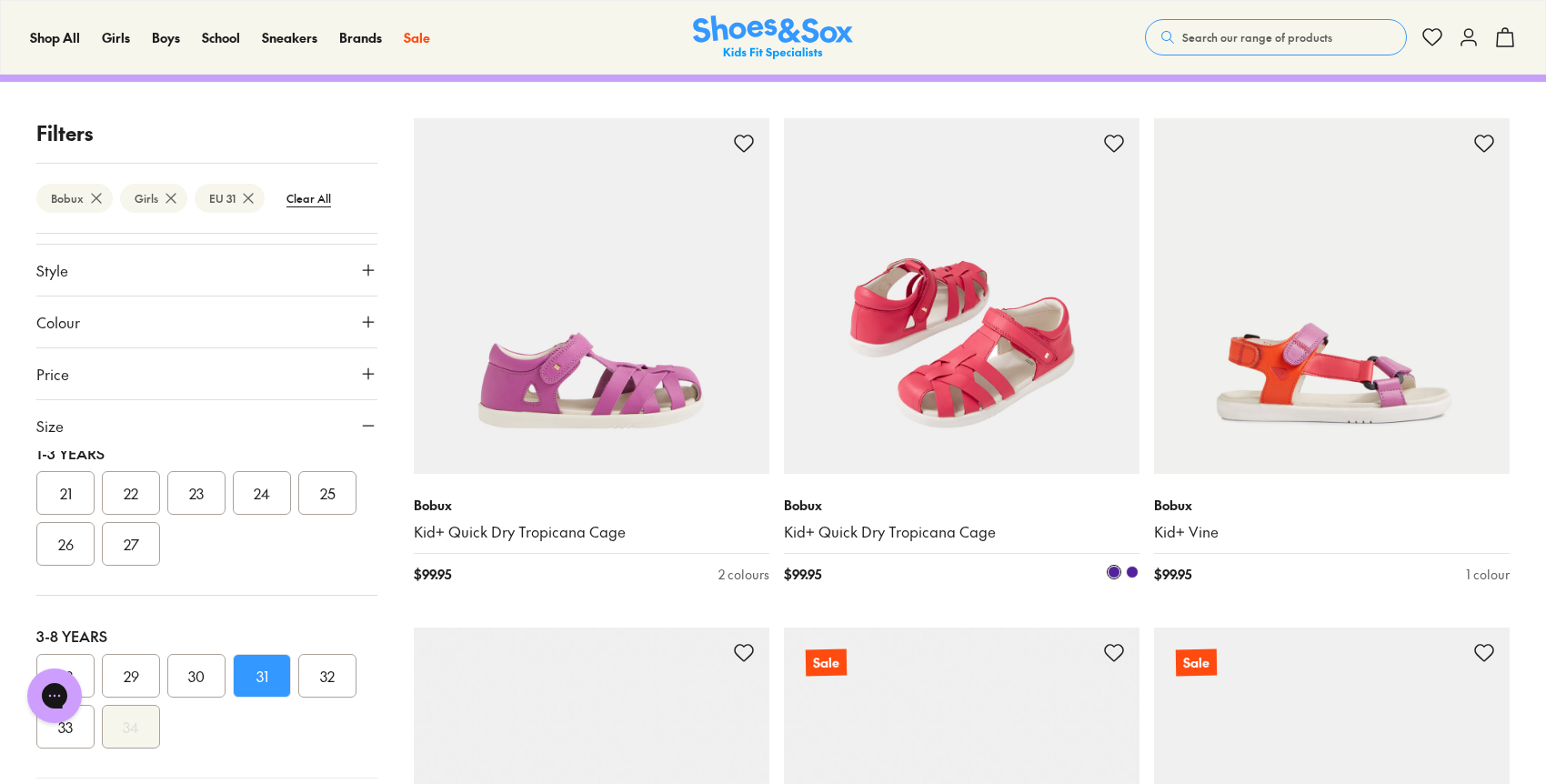
click at [946, 378] on img at bounding box center [962, 295] width 356 height 355
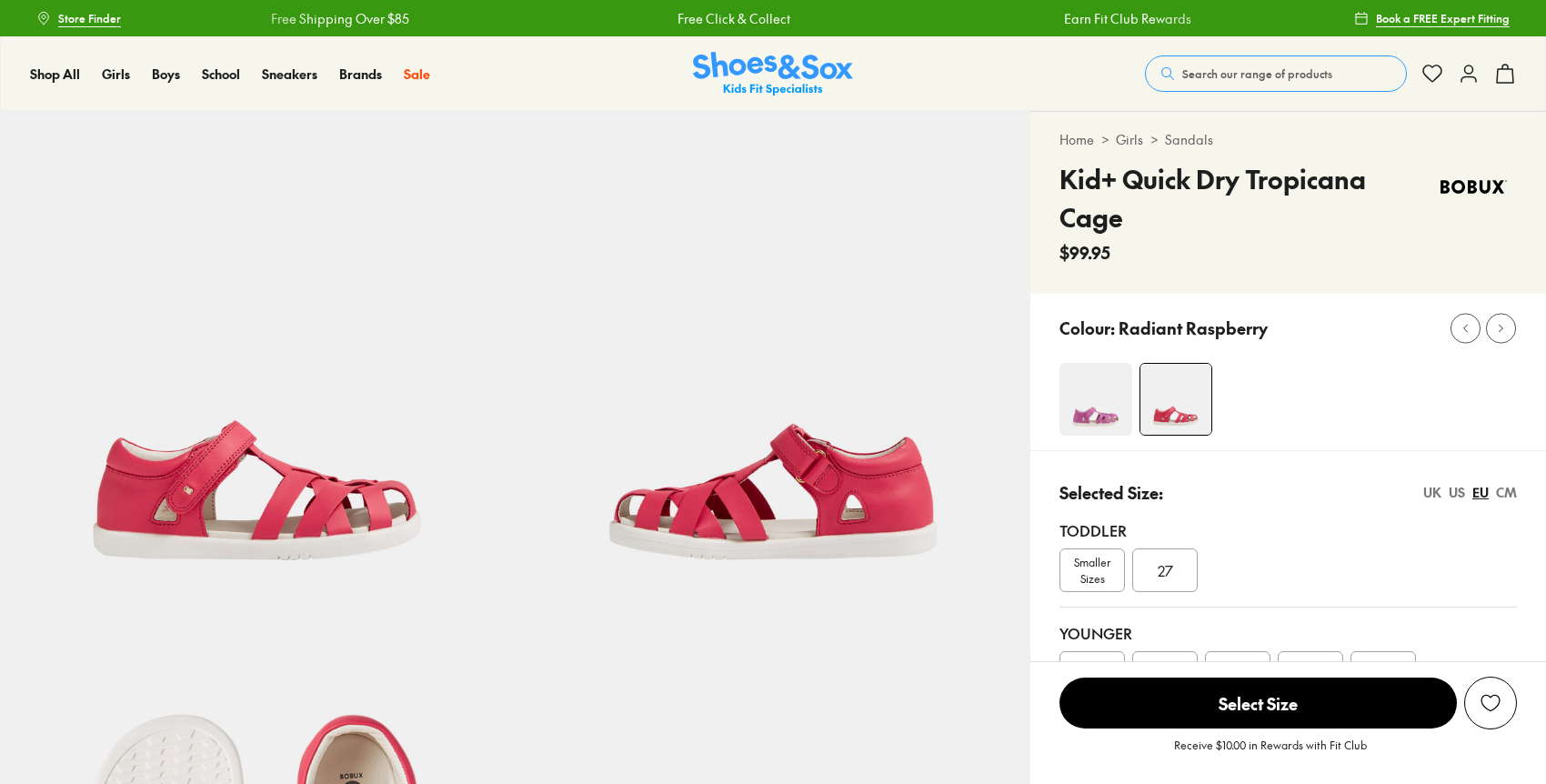
select select "*"
click at [848, 498] on img at bounding box center [773, 368] width 516 height 515
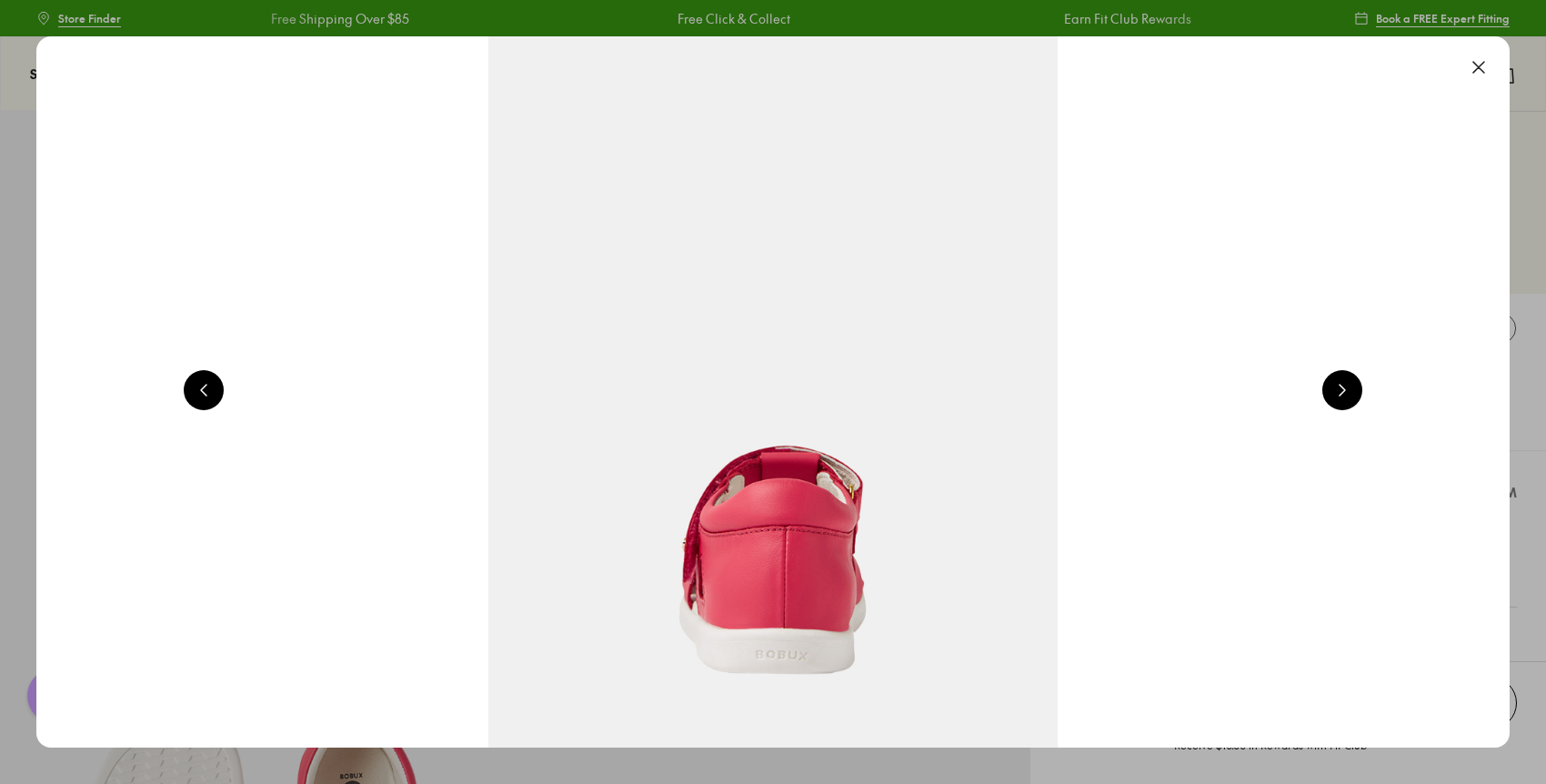
scroll to position [0, 2961]
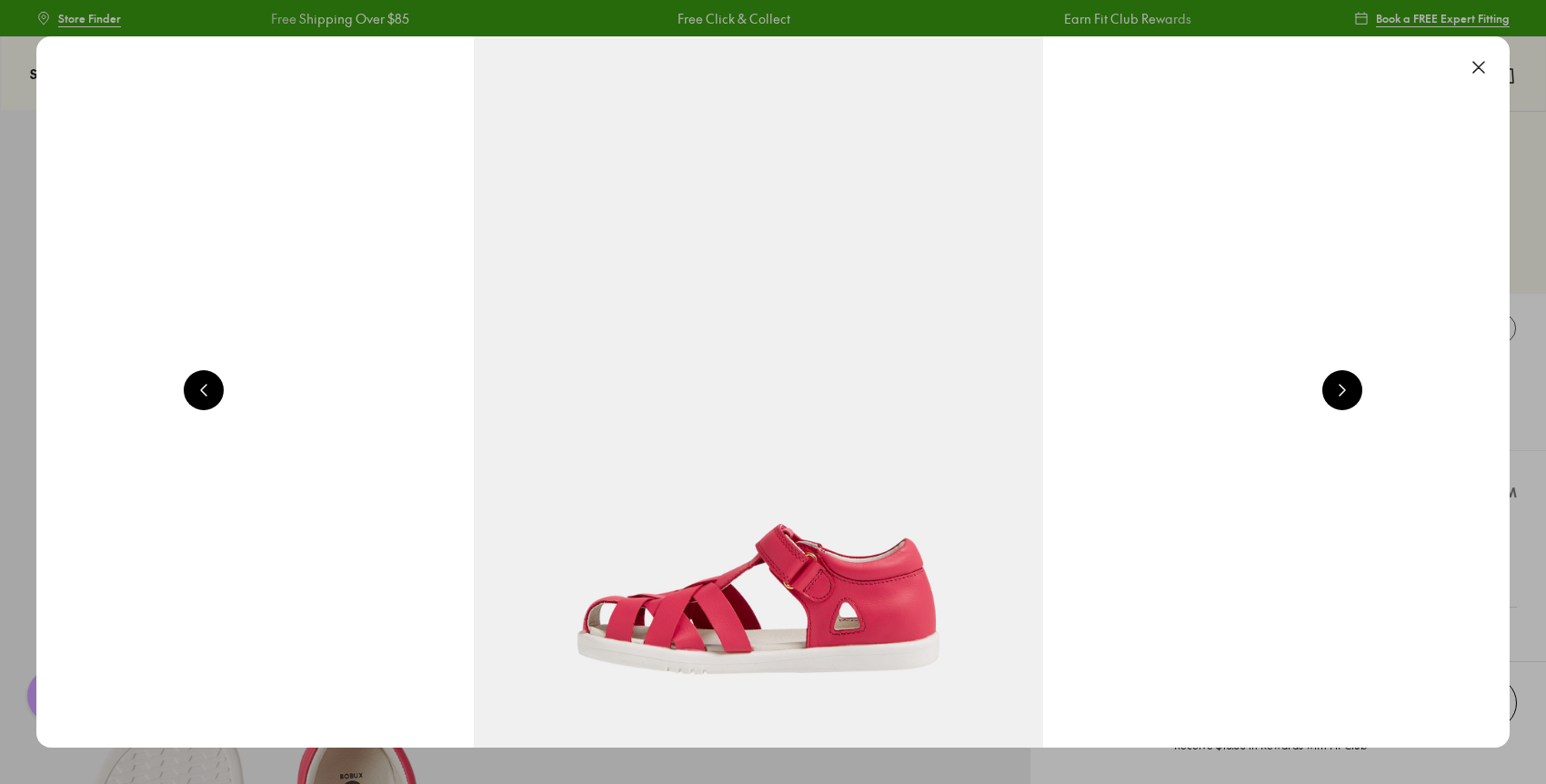
click at [1488, 63] on button at bounding box center [1479, 68] width 40 height 40
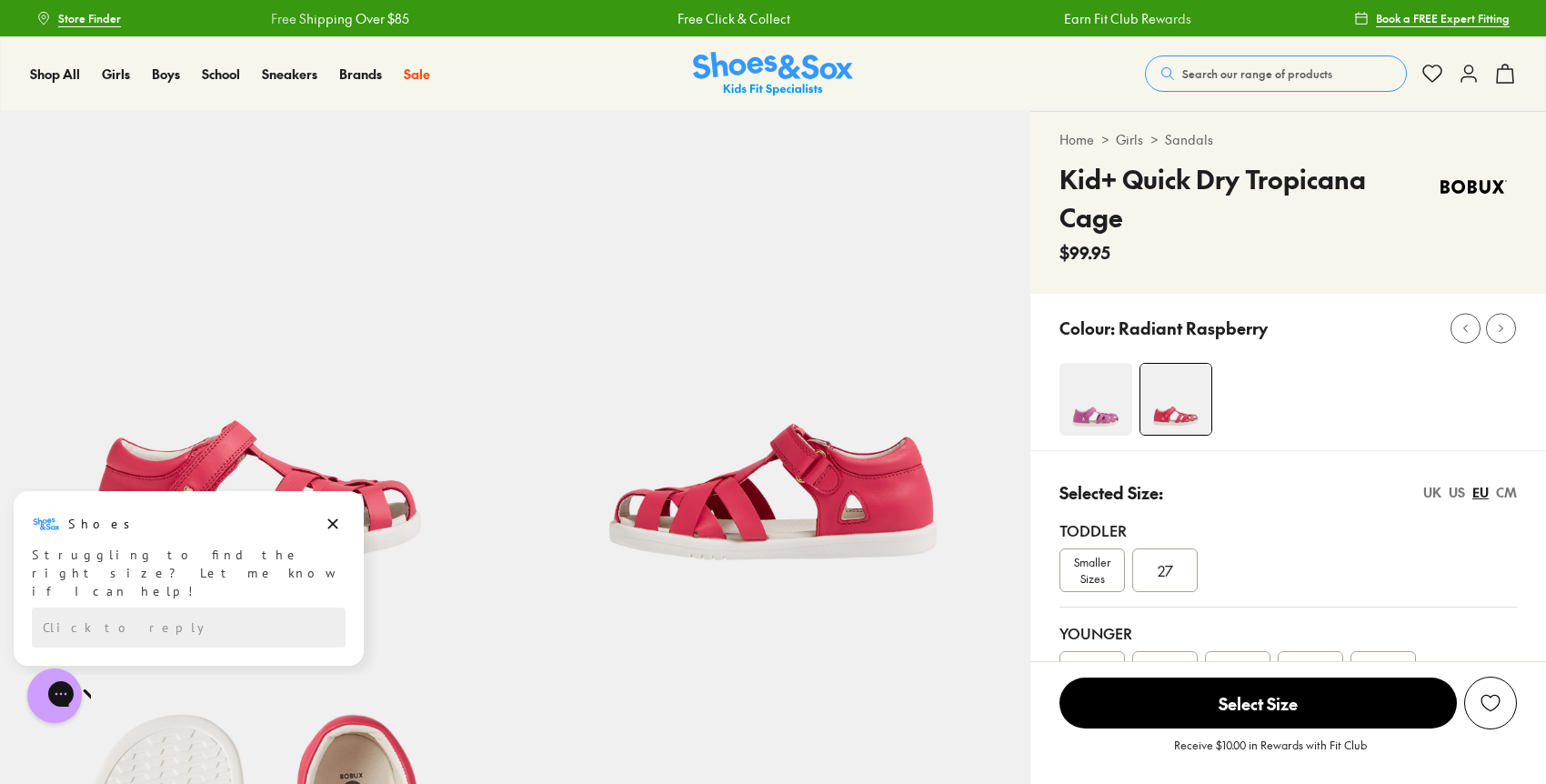
click at [275, 389] on img at bounding box center [257, 368] width 516 height 515
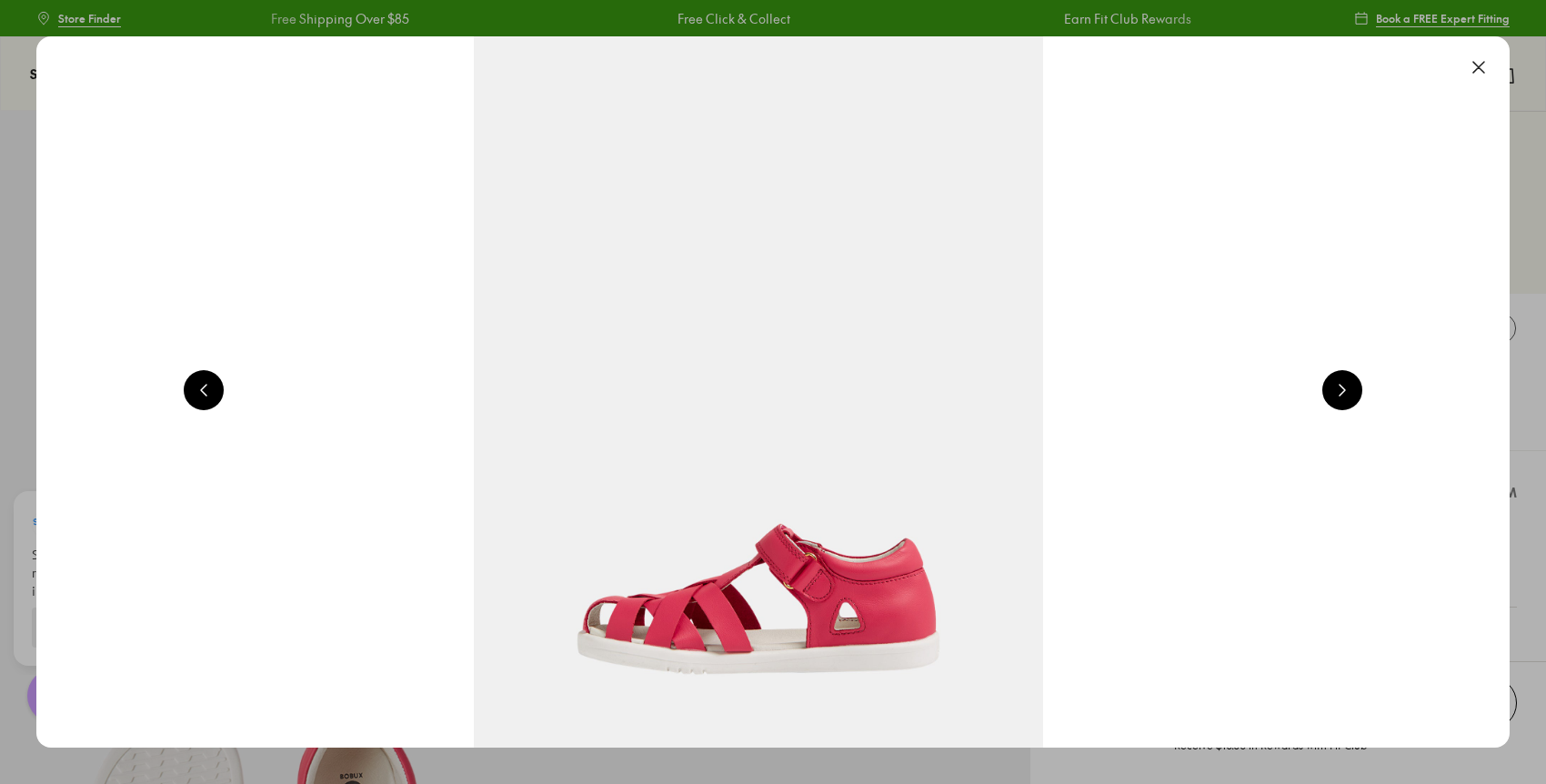
scroll to position [0, 1481]
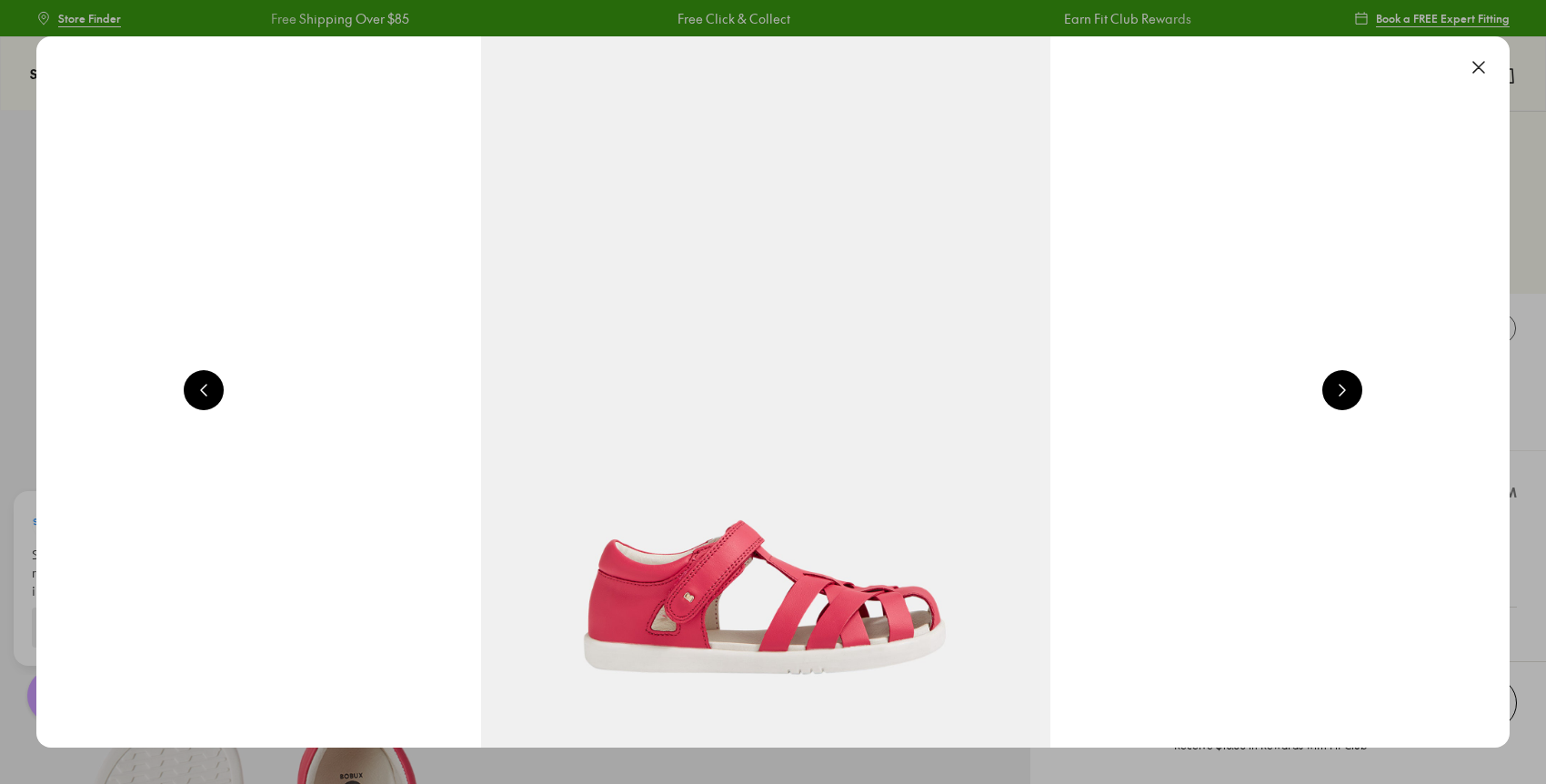
click at [1484, 70] on button at bounding box center [1479, 68] width 40 height 40
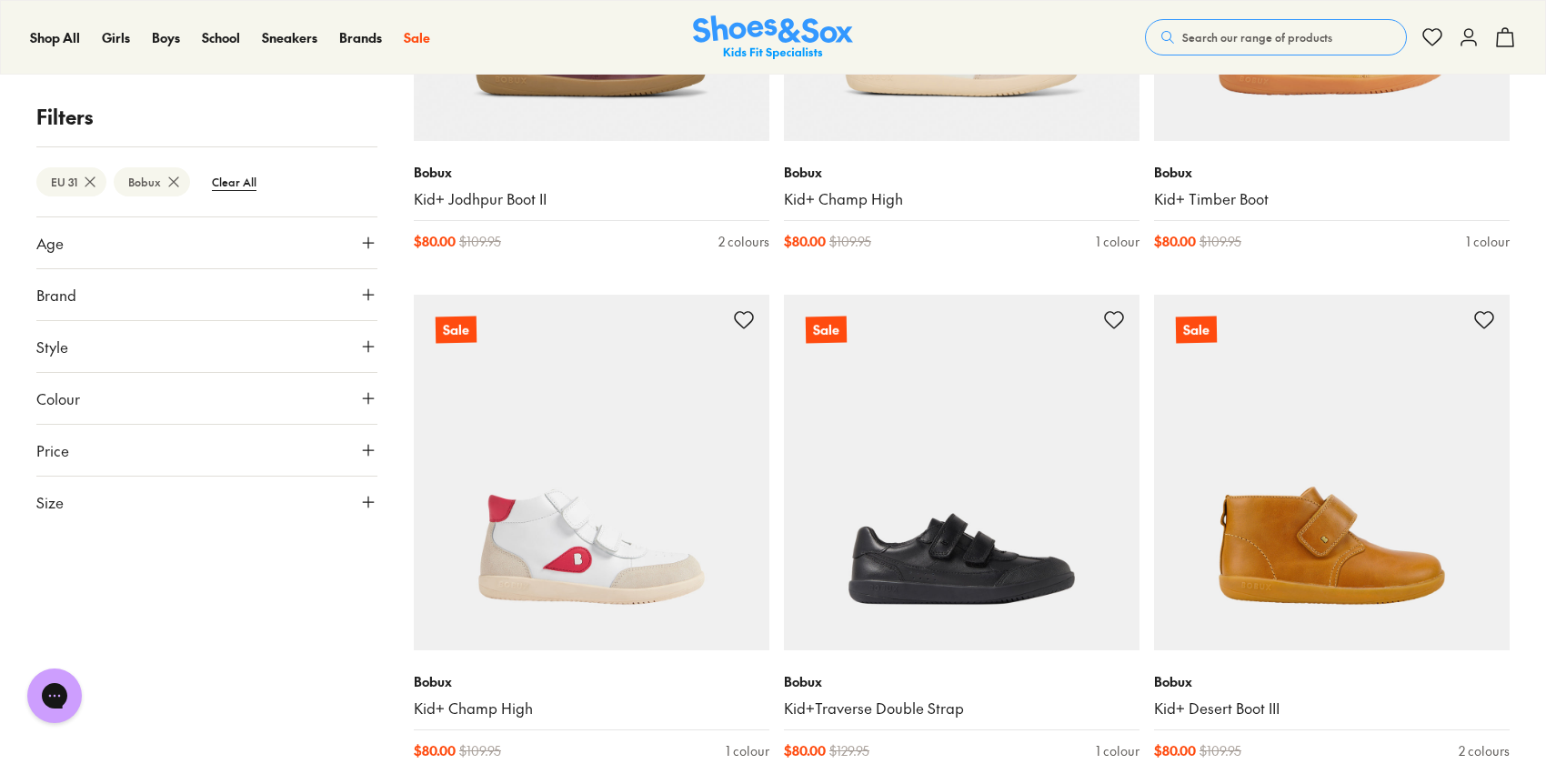
scroll to position [587, 0]
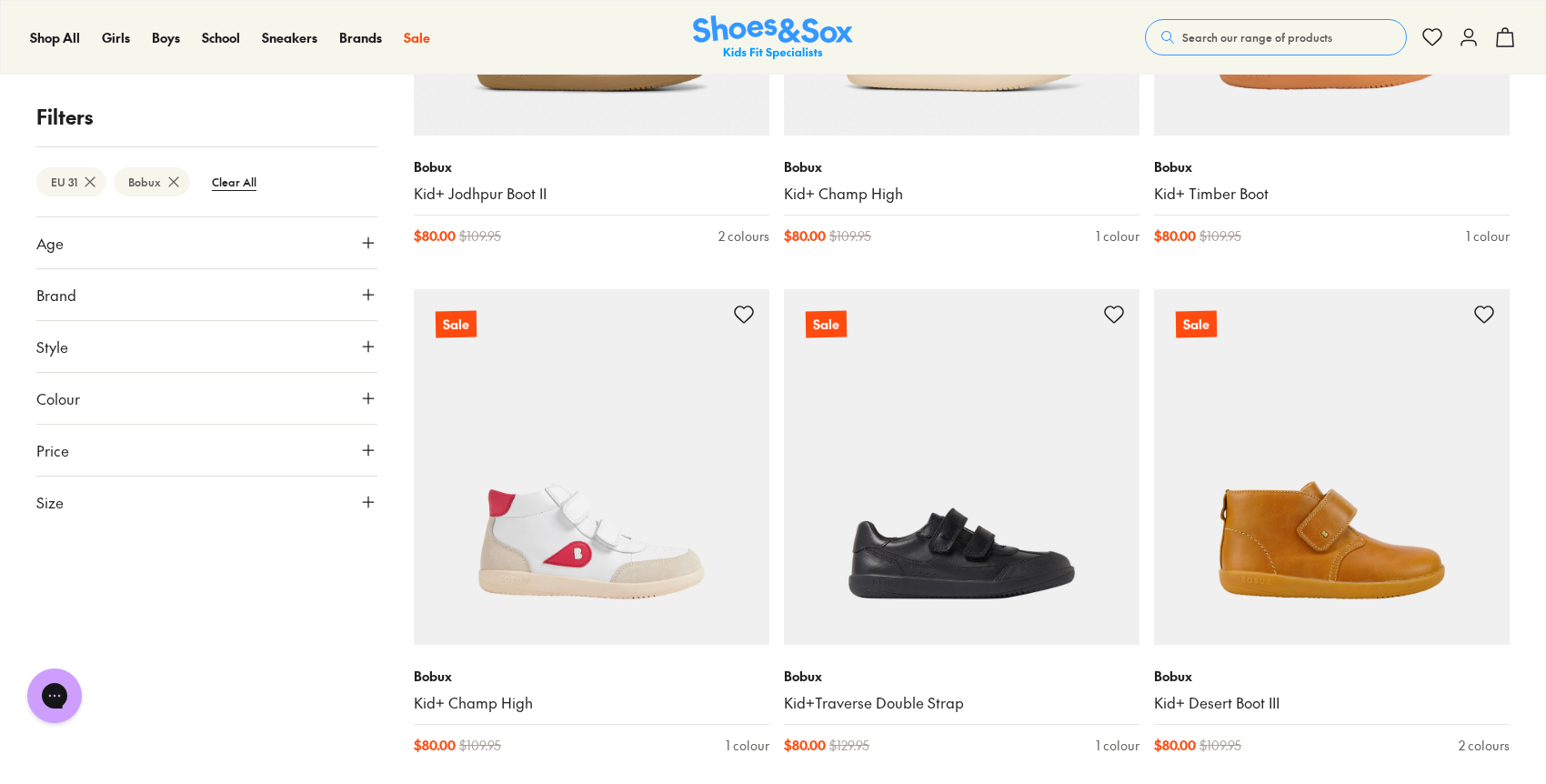
click at [168, 301] on button "Brand" at bounding box center [207, 293] width 341 height 50
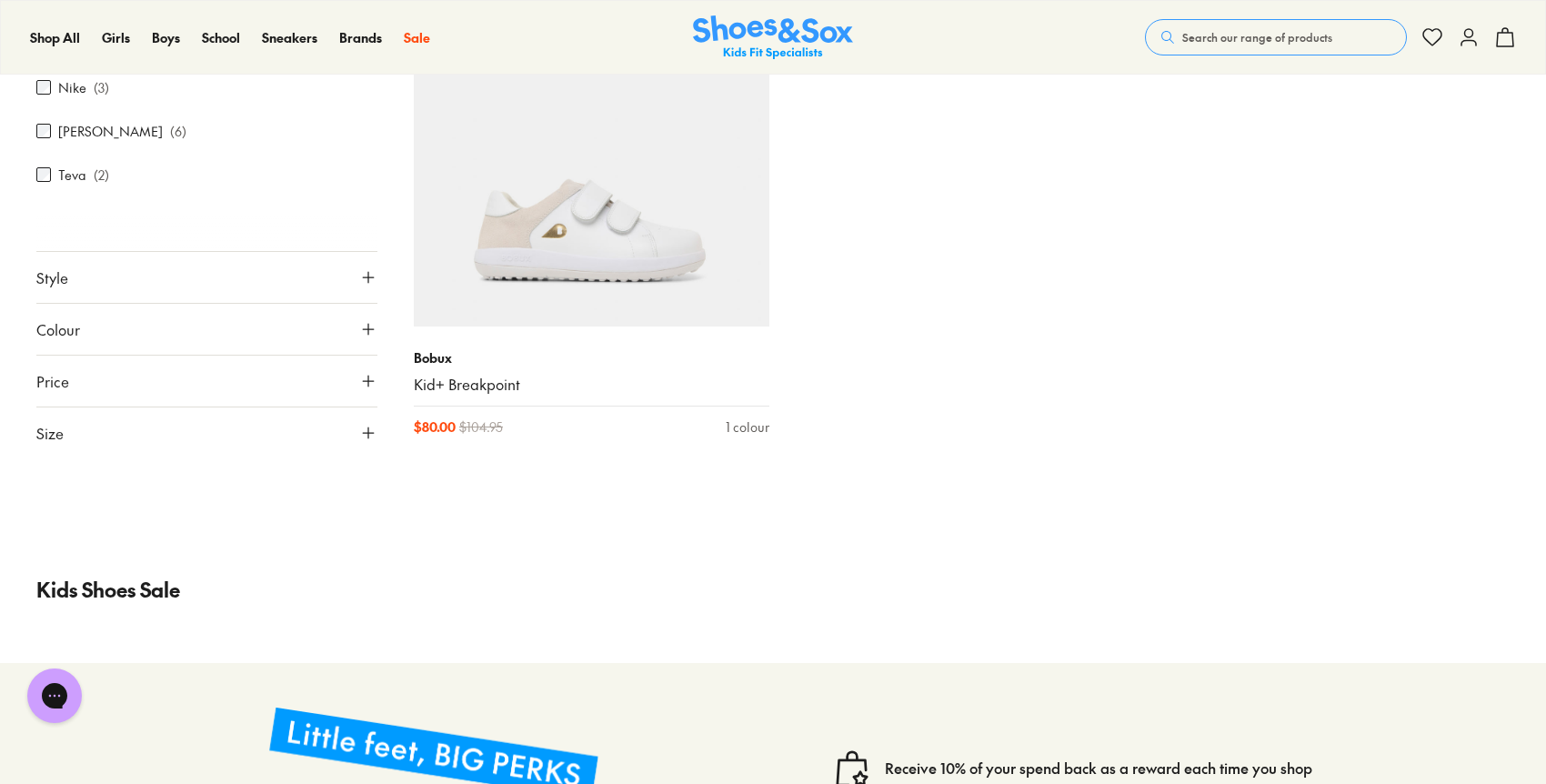
scroll to position [1925, 0]
click at [289, 435] on button "Size" at bounding box center [207, 431] width 341 height 50
click at [132, 432] on button "Size" at bounding box center [207, 431] width 341 height 50
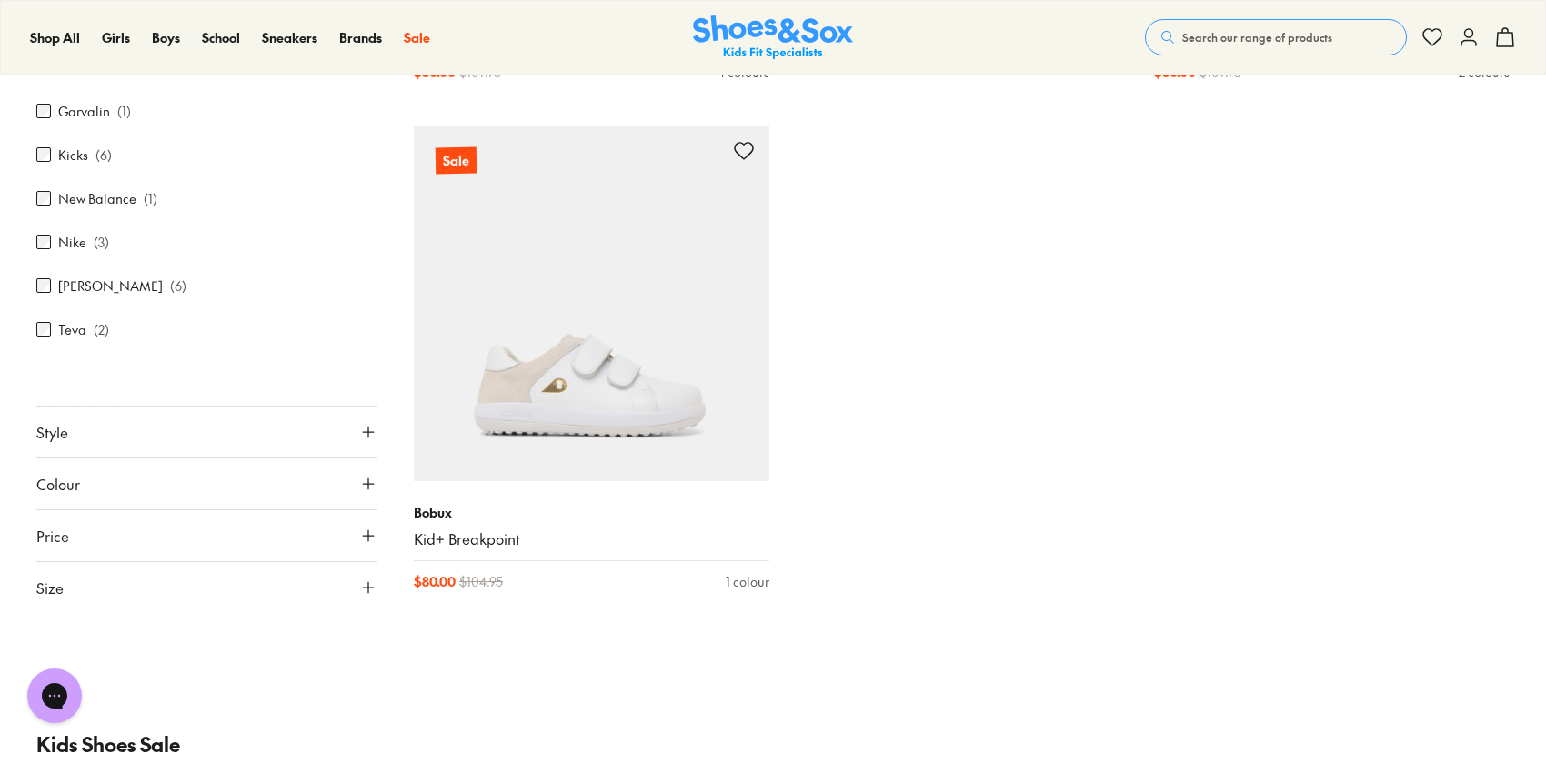
scroll to position [1917, 0]
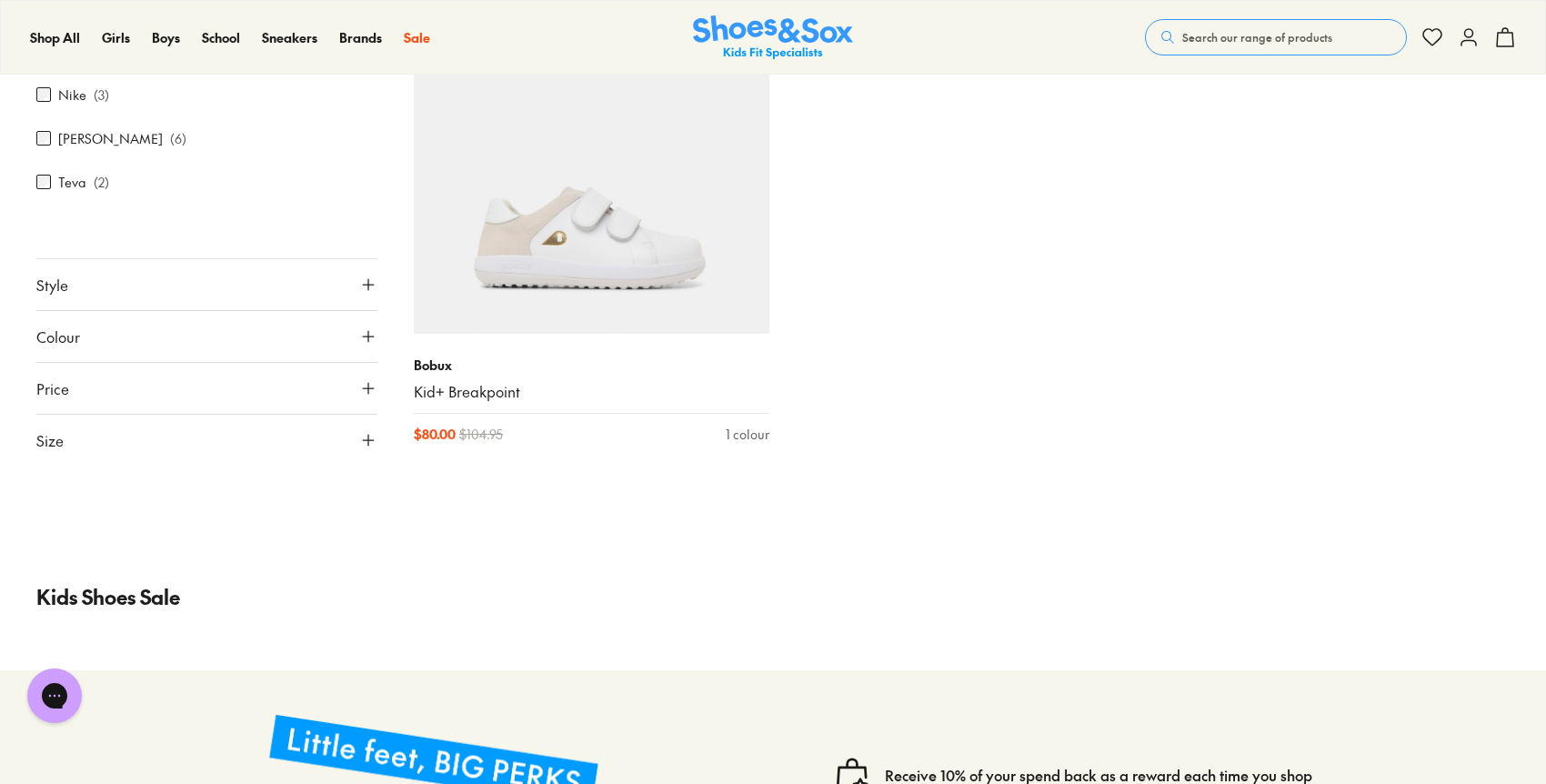
click at [132, 432] on button "Size" at bounding box center [207, 439] width 341 height 50
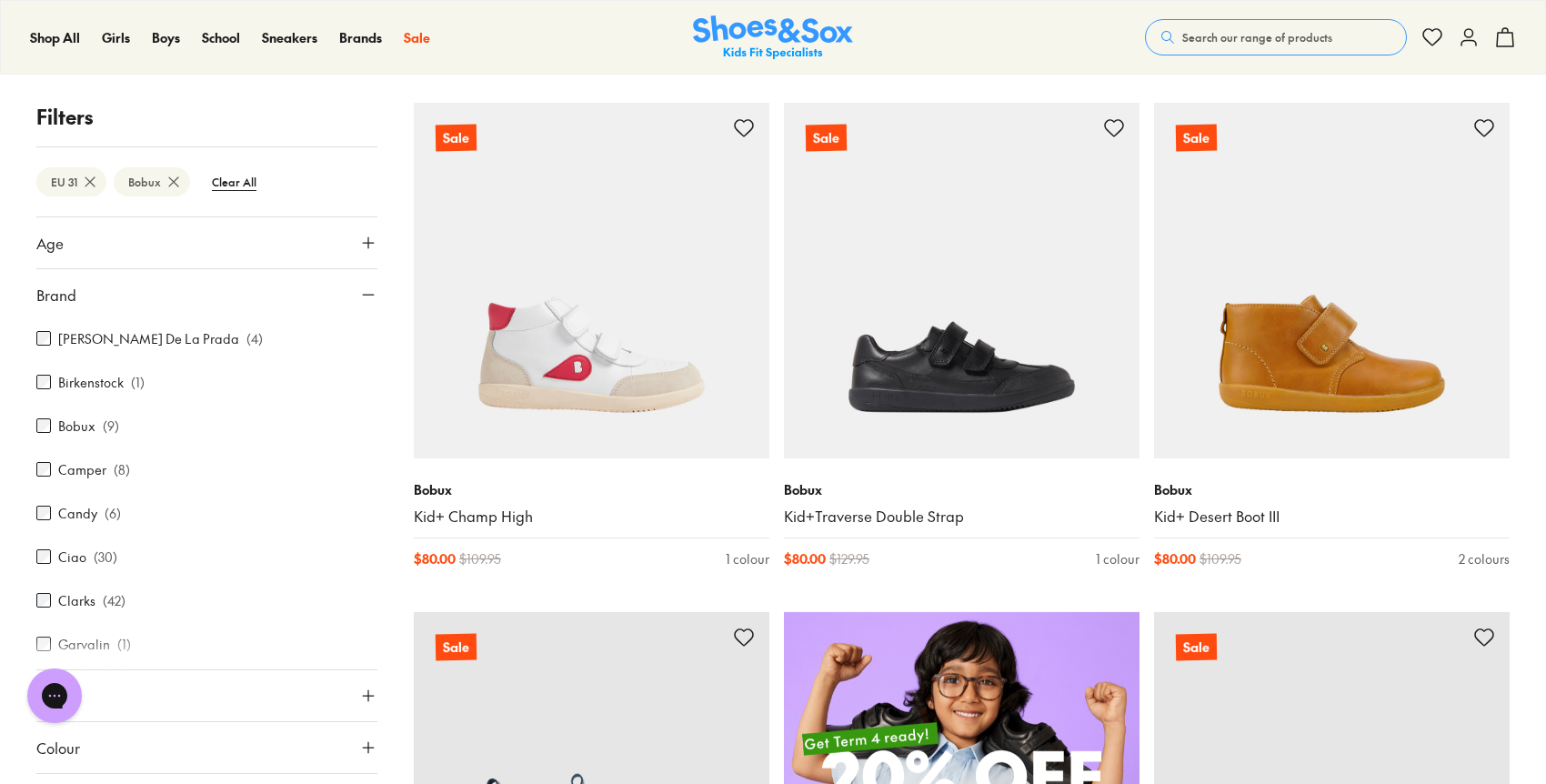
scroll to position [0, 0]
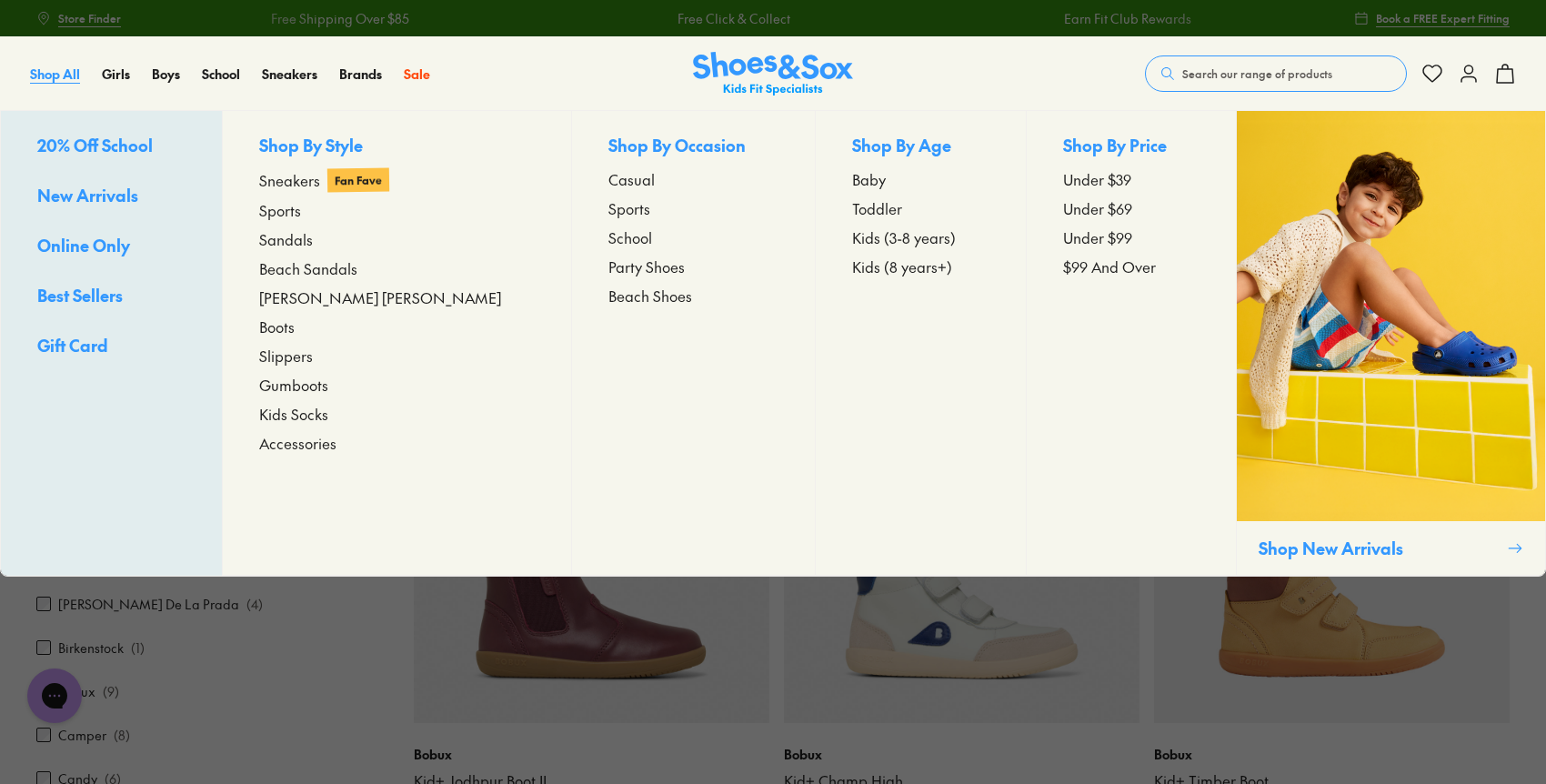
click at [41, 71] on span "Shop All" at bounding box center [54, 73] width 50 height 18
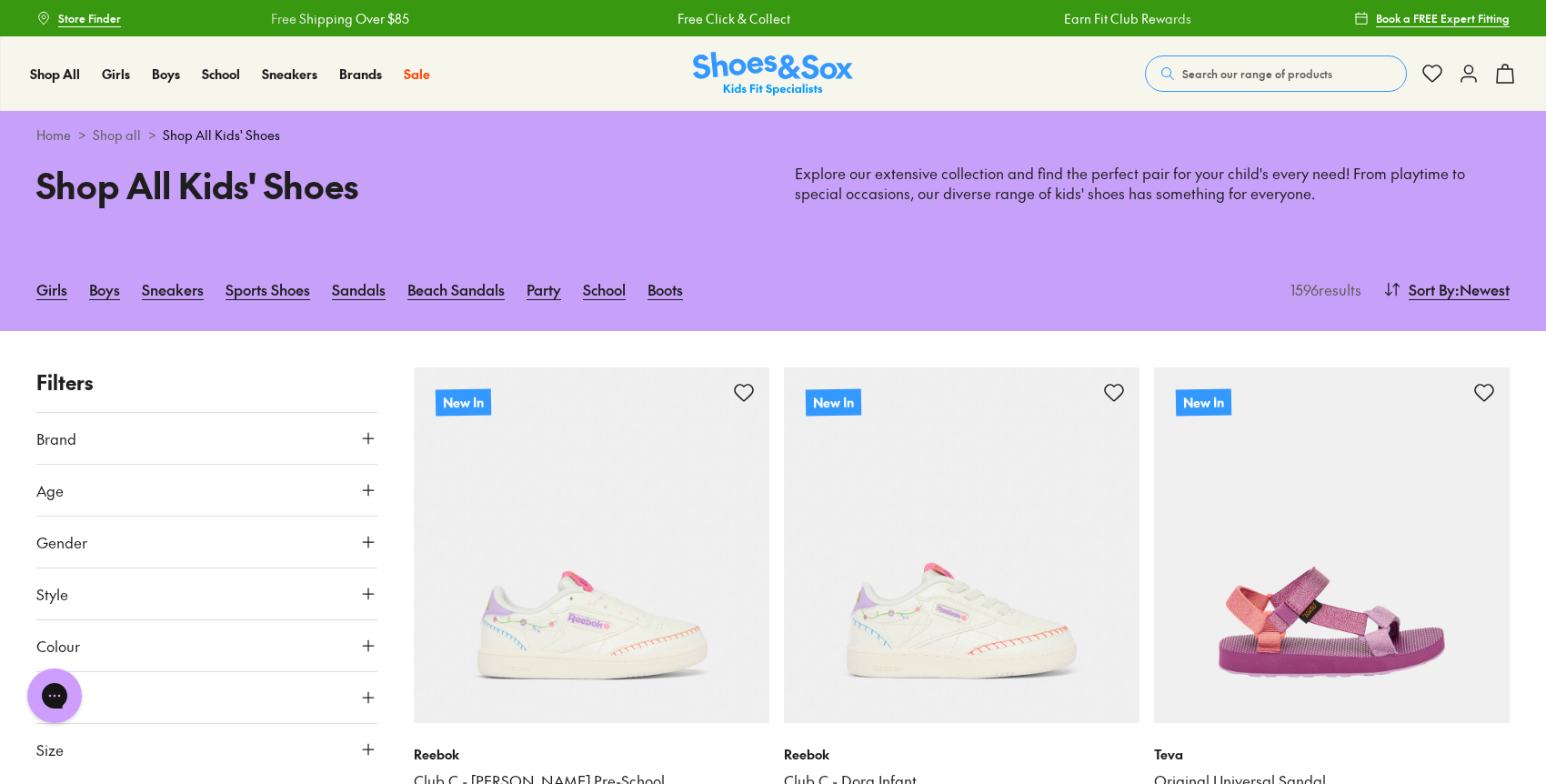
click at [186, 421] on button "Brand" at bounding box center [207, 437] width 341 height 50
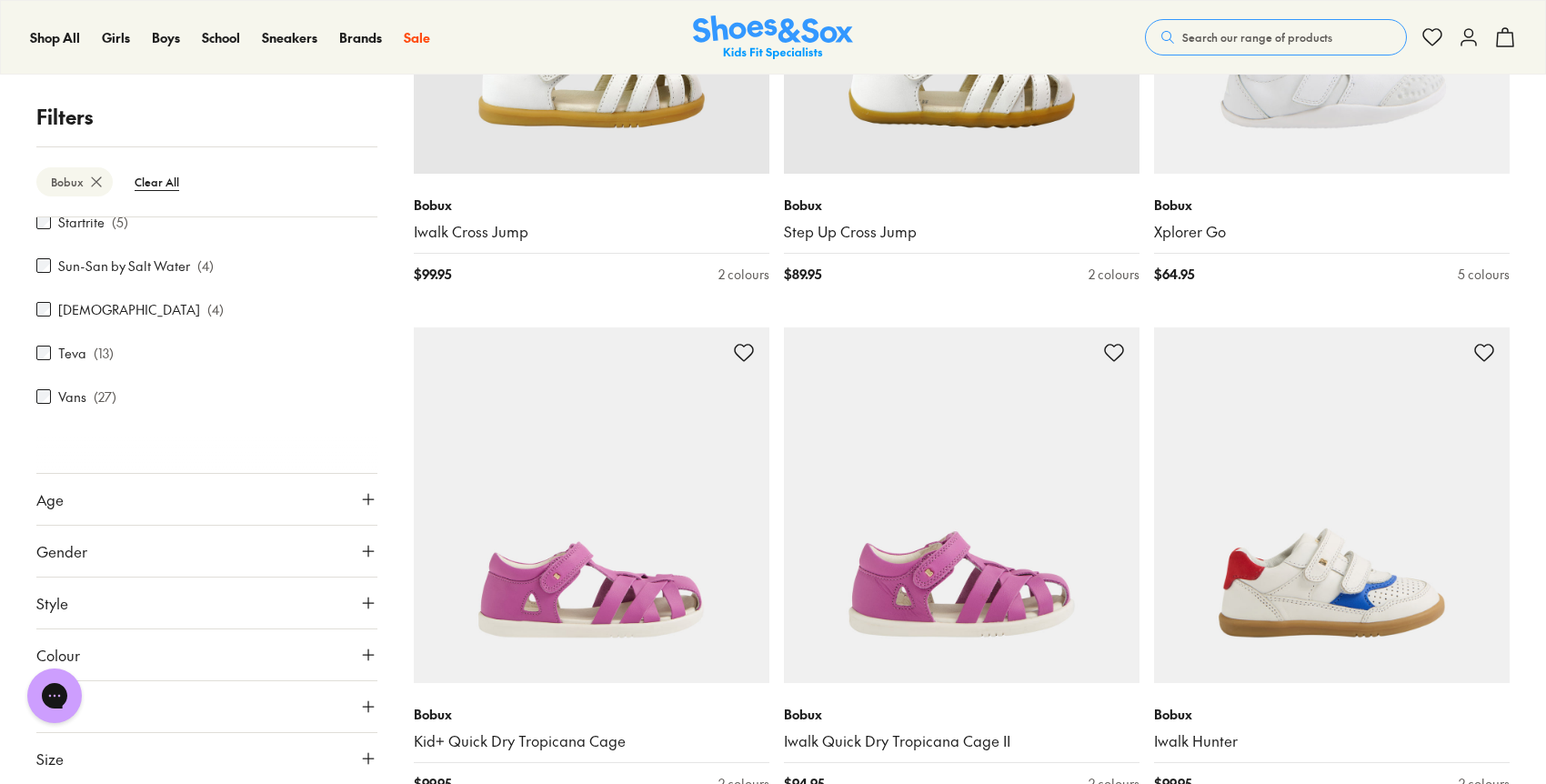
scroll to position [804, 0]
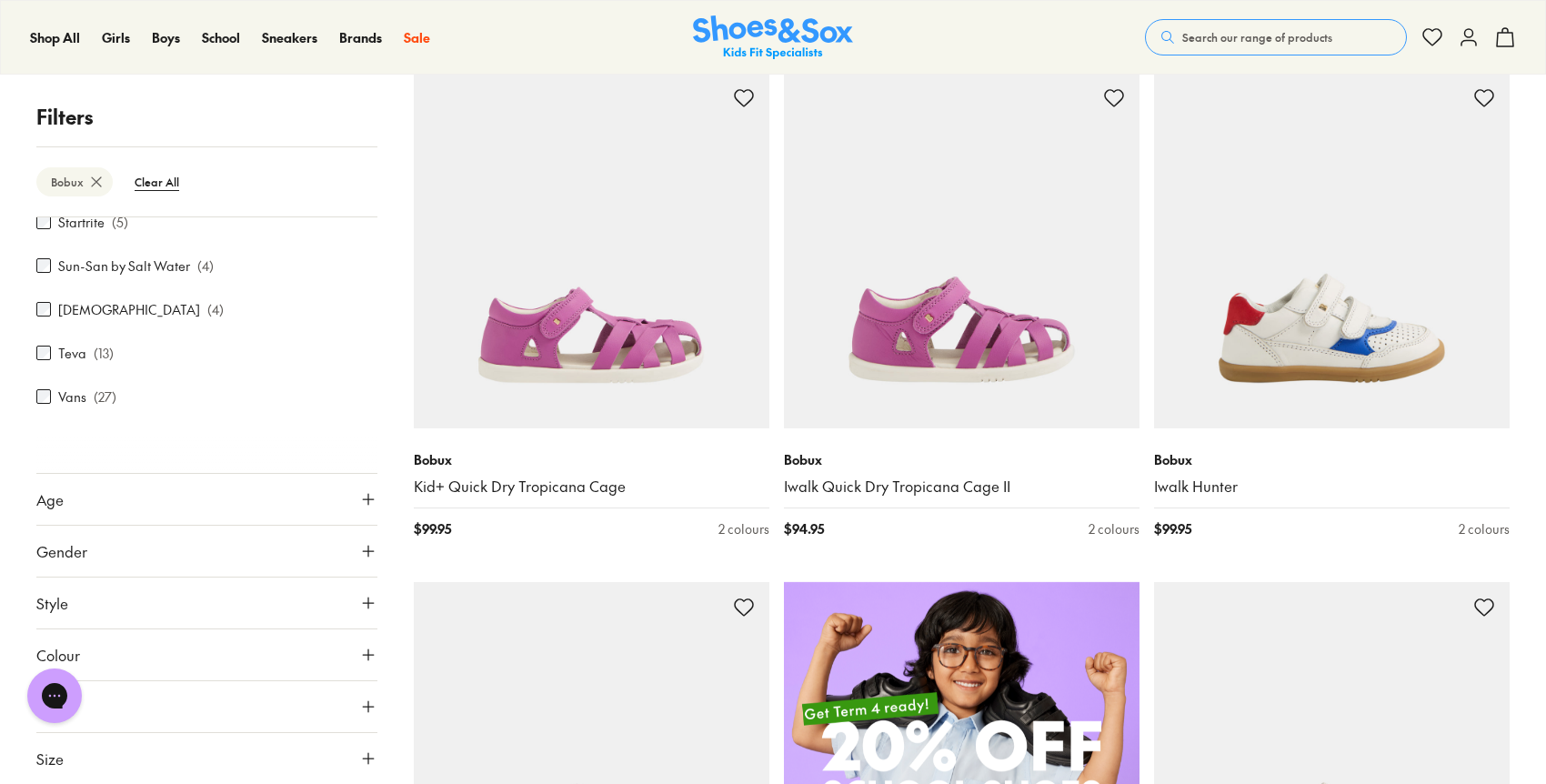
click at [152, 743] on button "Size" at bounding box center [207, 757] width 341 height 50
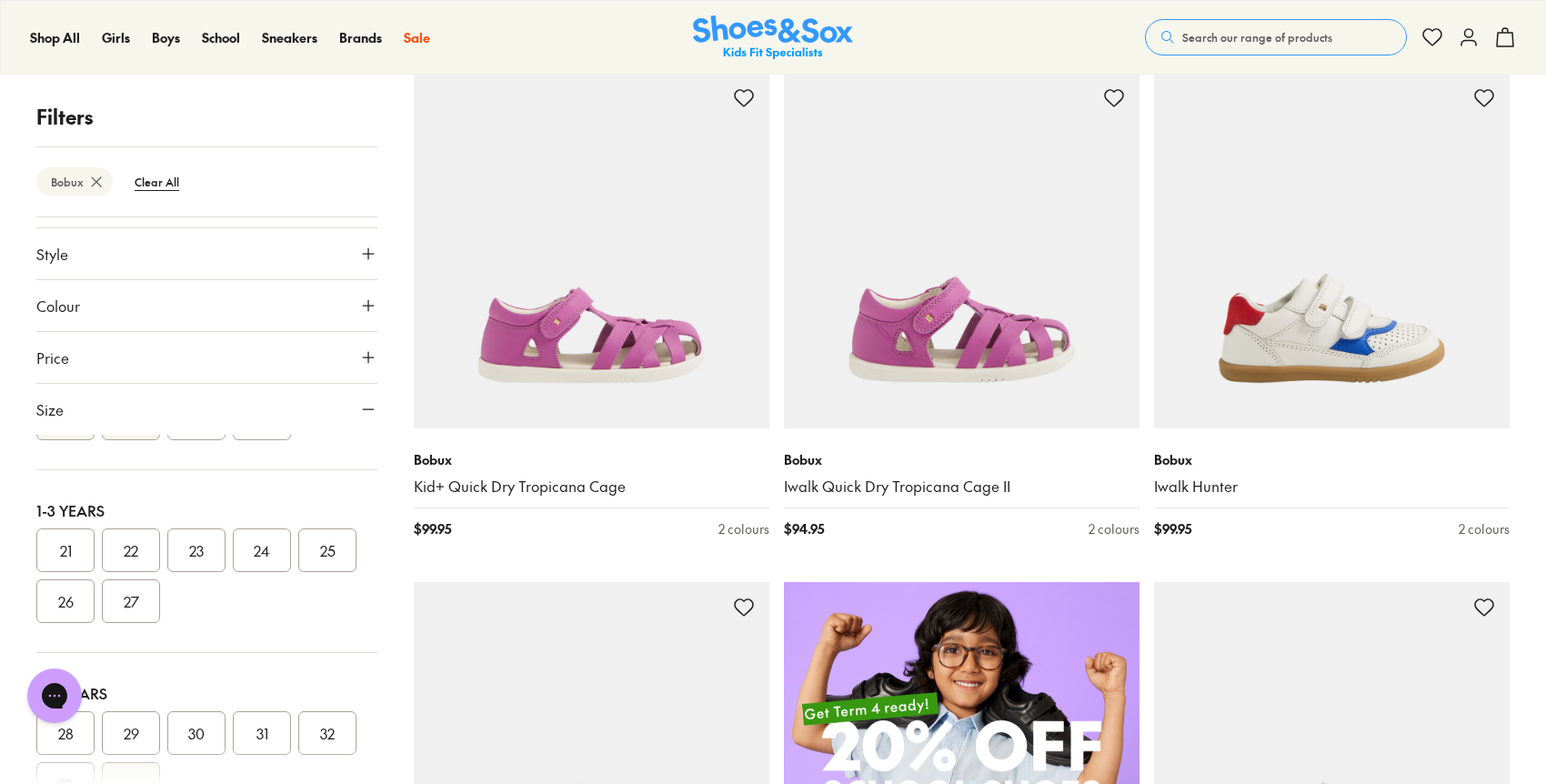
scroll to position [154, 0]
click at [274, 725] on button "31" at bounding box center [261, 723] width 58 height 44
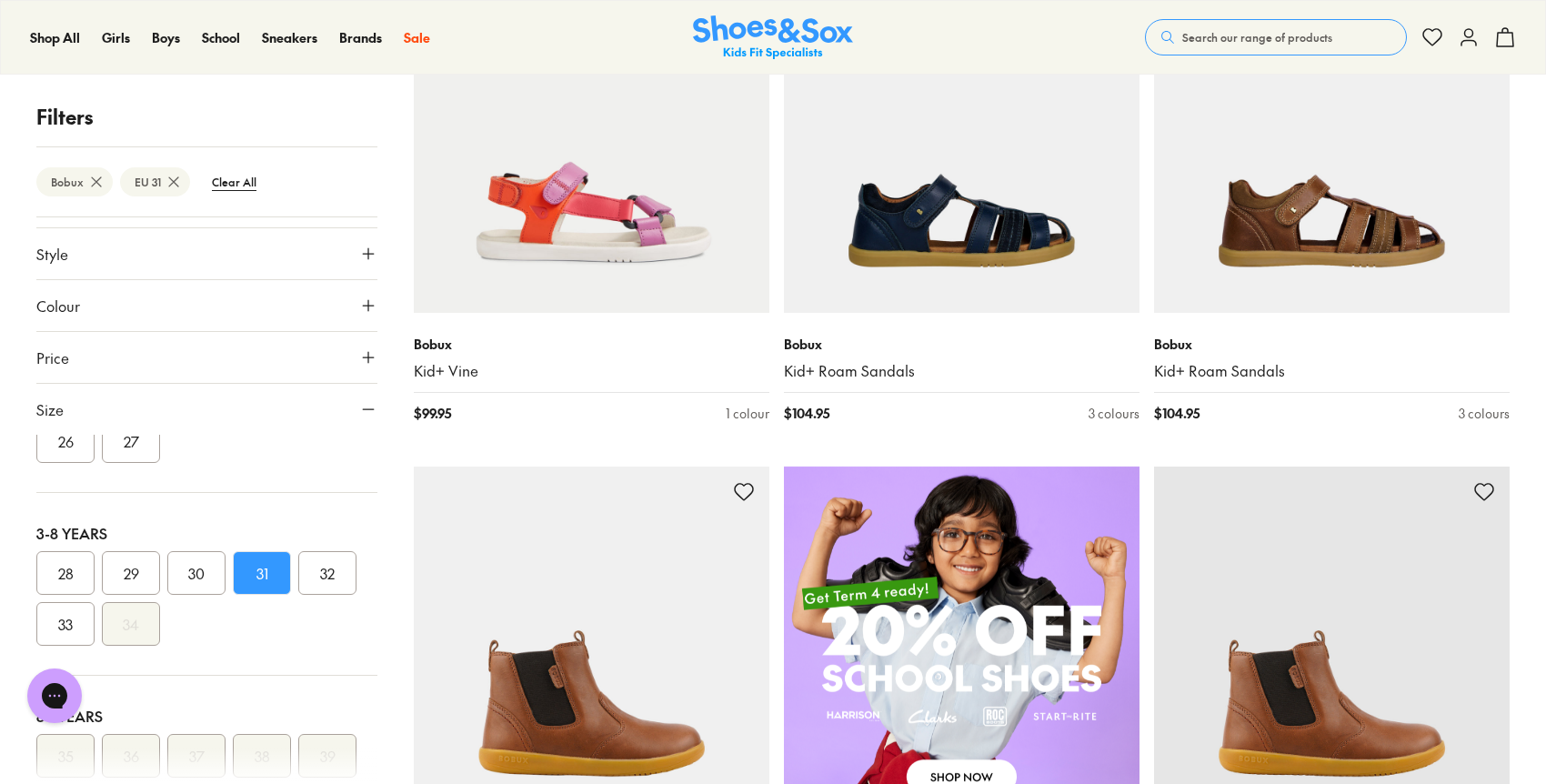
scroll to position [921, 0]
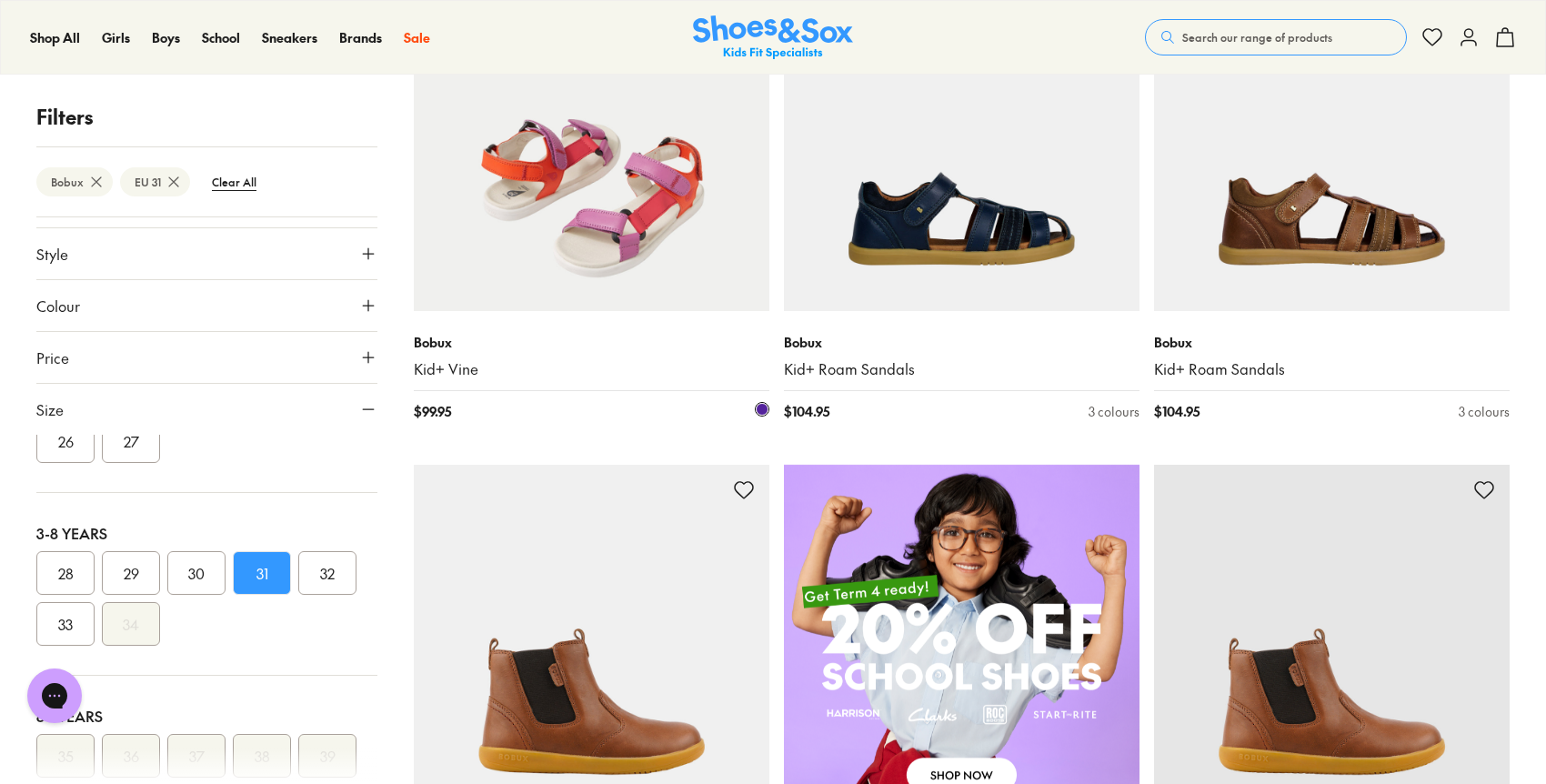
click at [551, 241] on img at bounding box center [591, 132] width 356 height 355
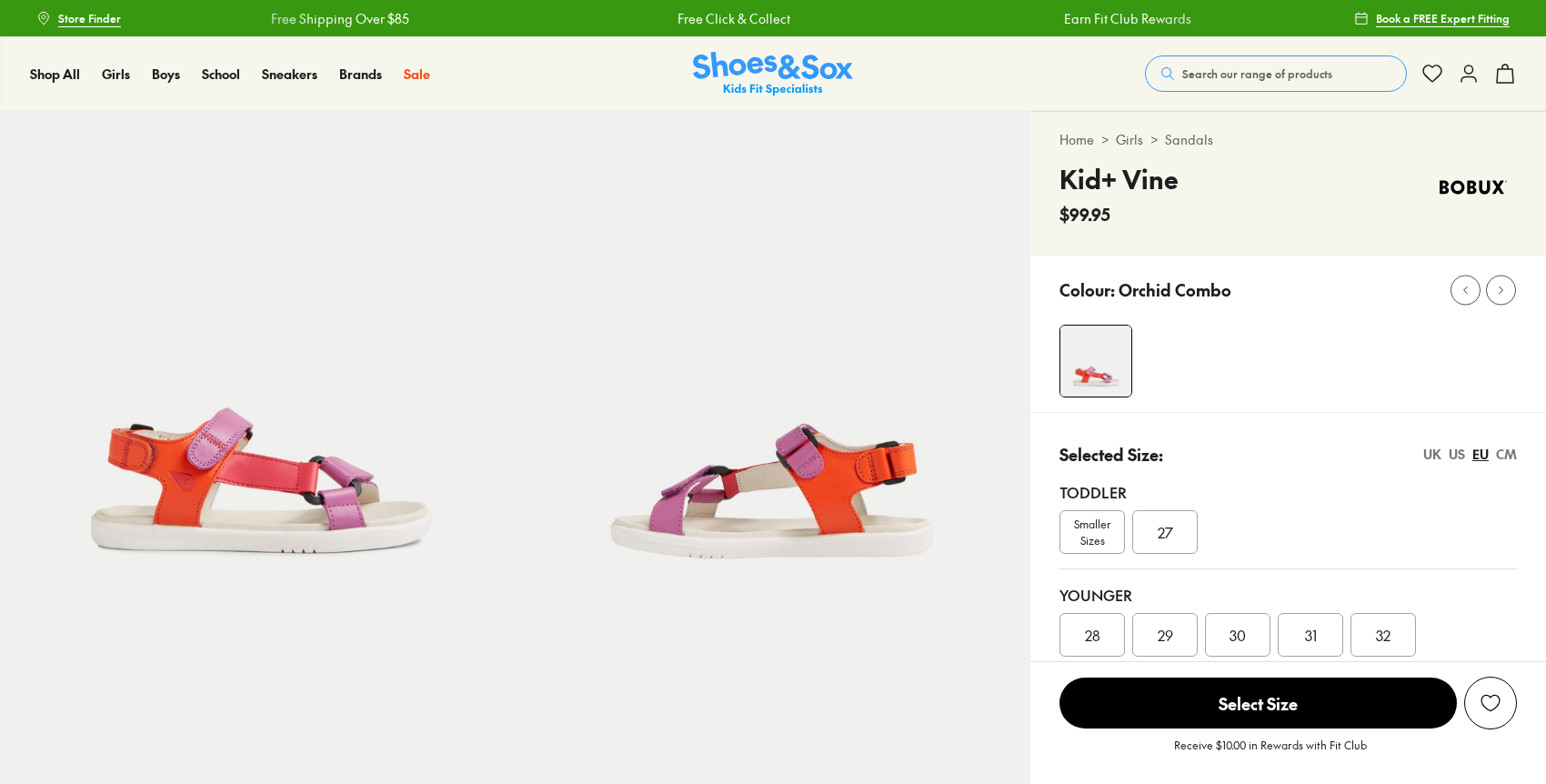
select select "*"
click at [322, 498] on img at bounding box center [257, 368] width 516 height 515
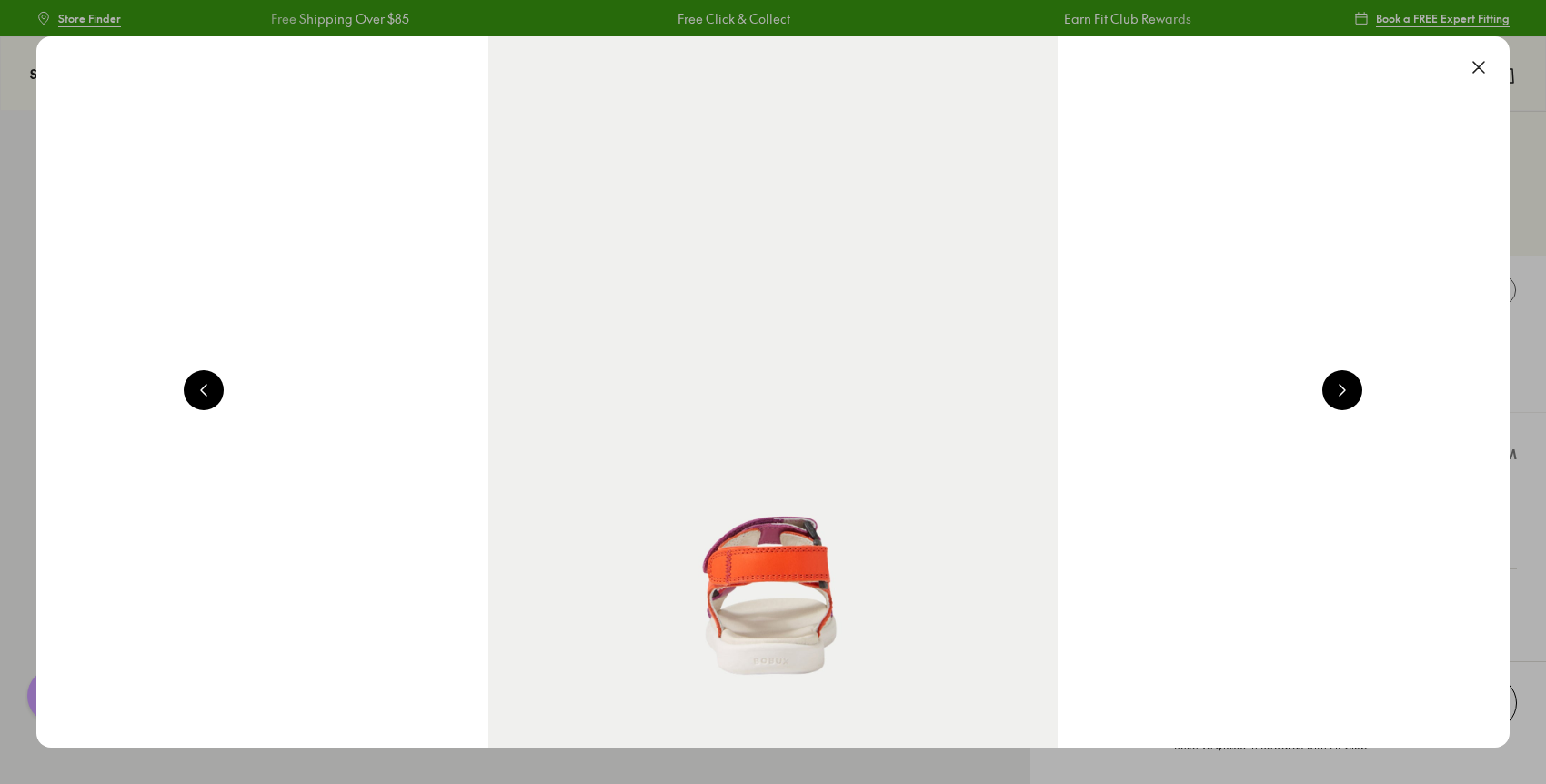
scroll to position [0, 1481]
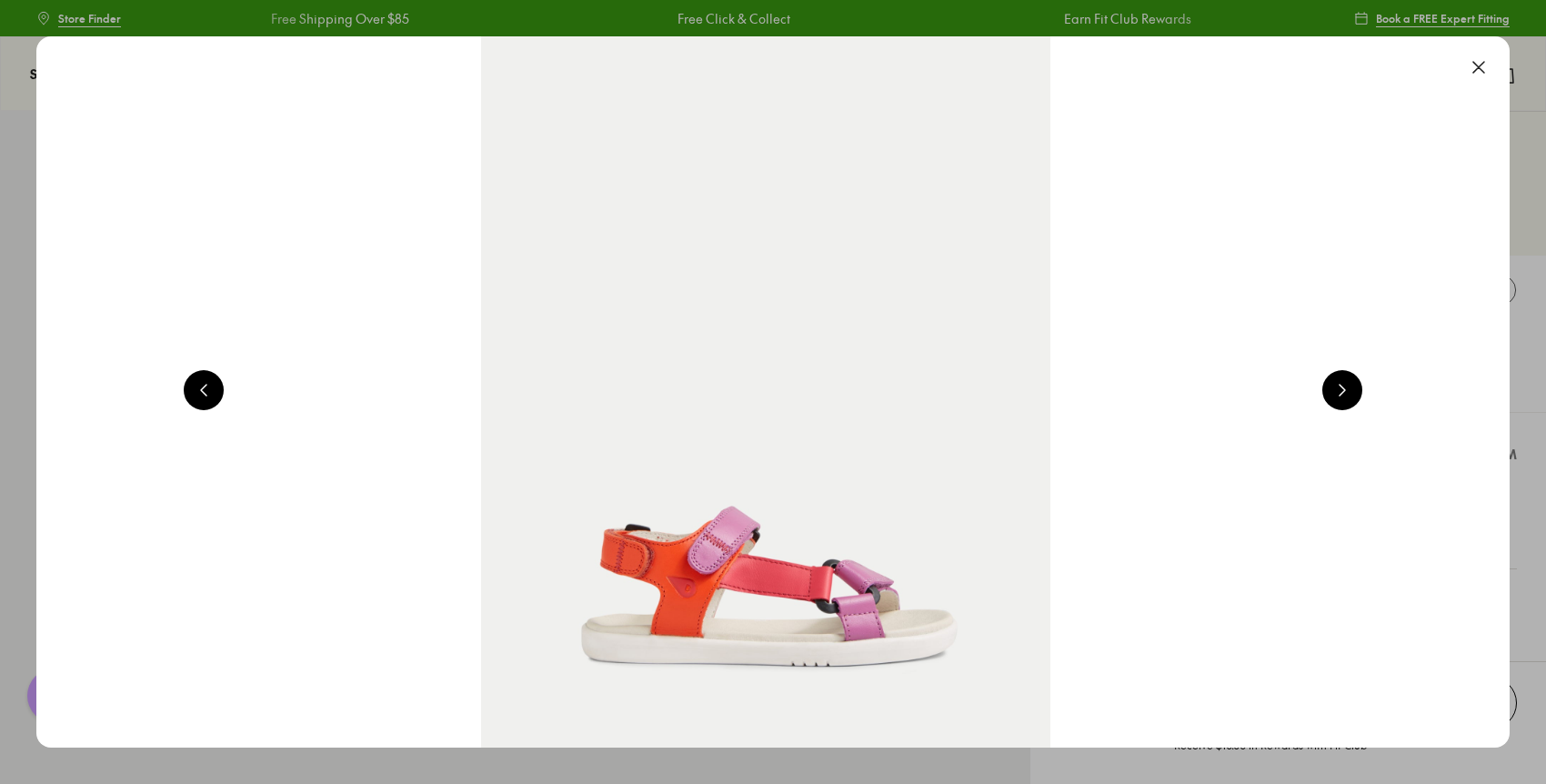
click at [1355, 385] on button at bounding box center [1343, 390] width 40 height 40
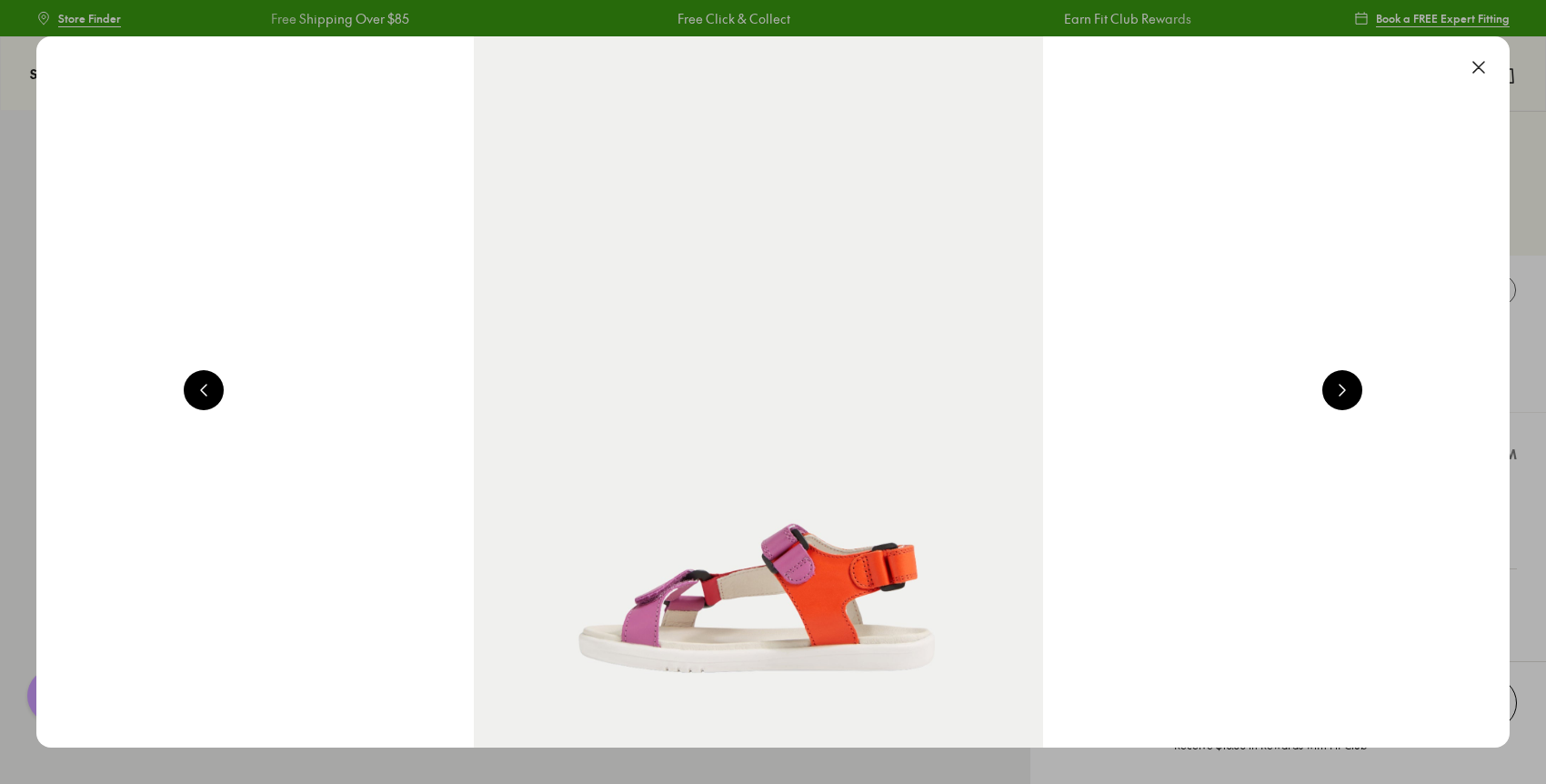
click at [1355, 385] on button at bounding box center [1343, 390] width 40 height 40
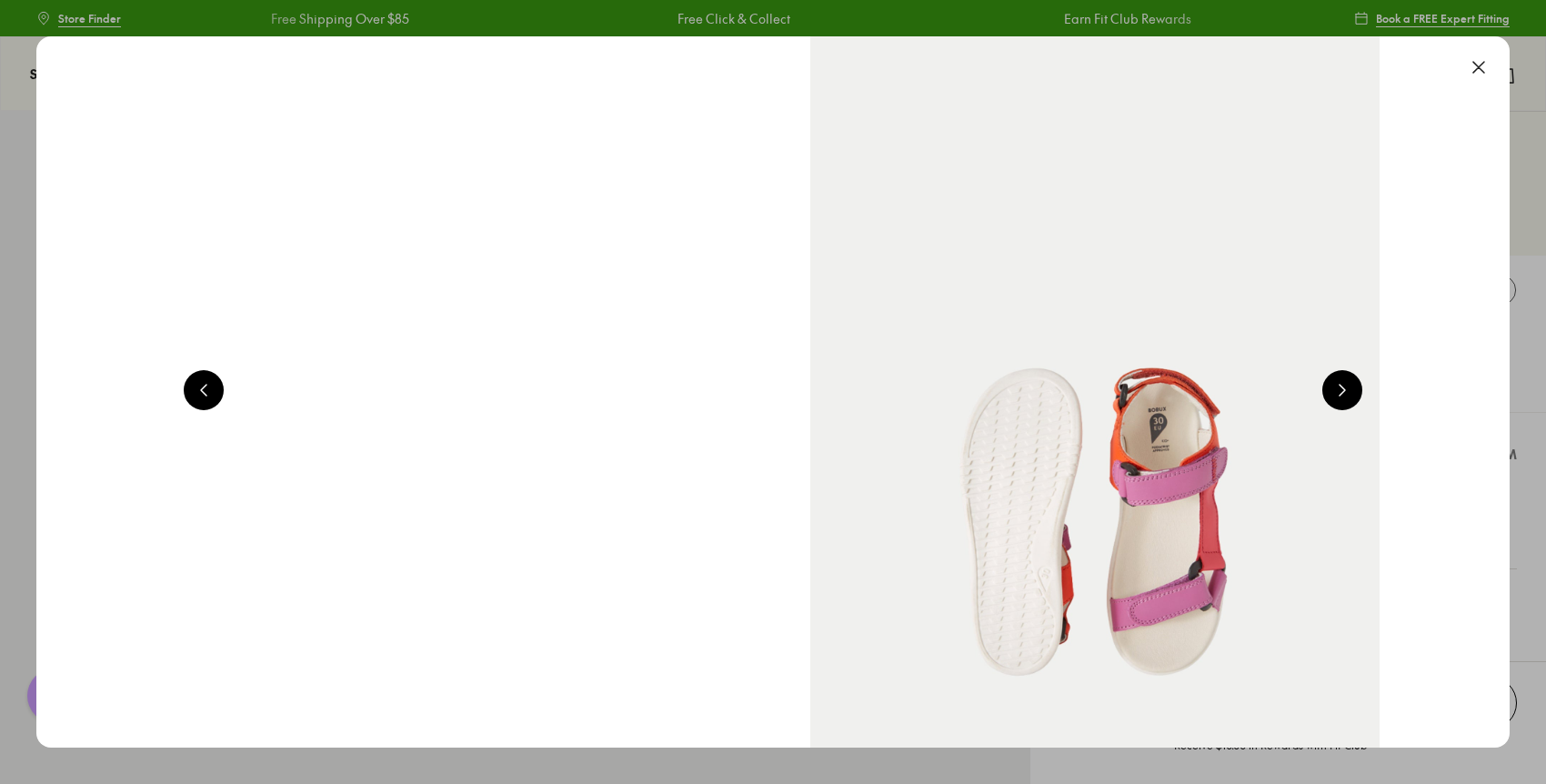
scroll to position [0, 4443]
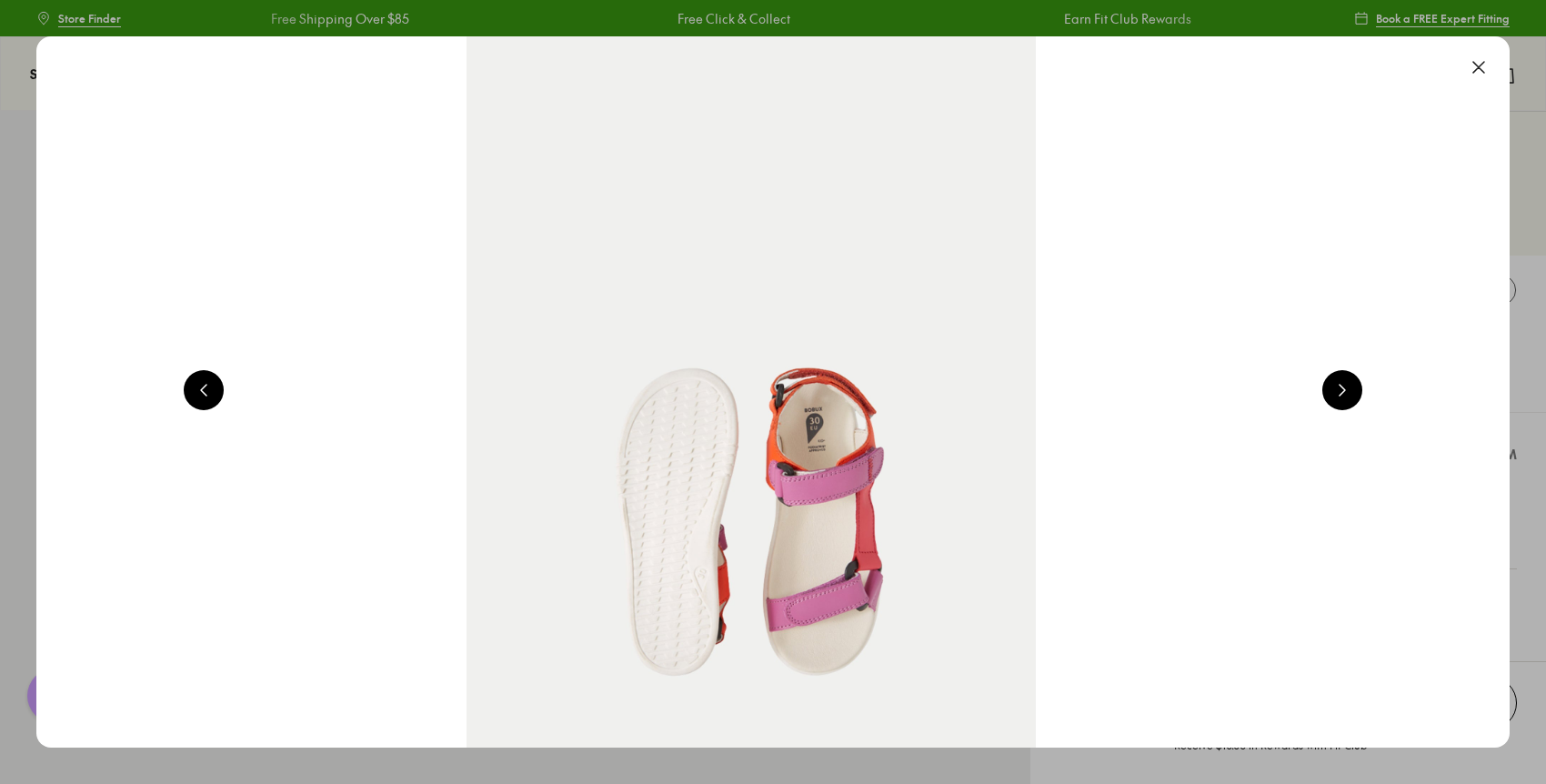
click at [1355, 385] on button at bounding box center [1343, 390] width 40 height 40
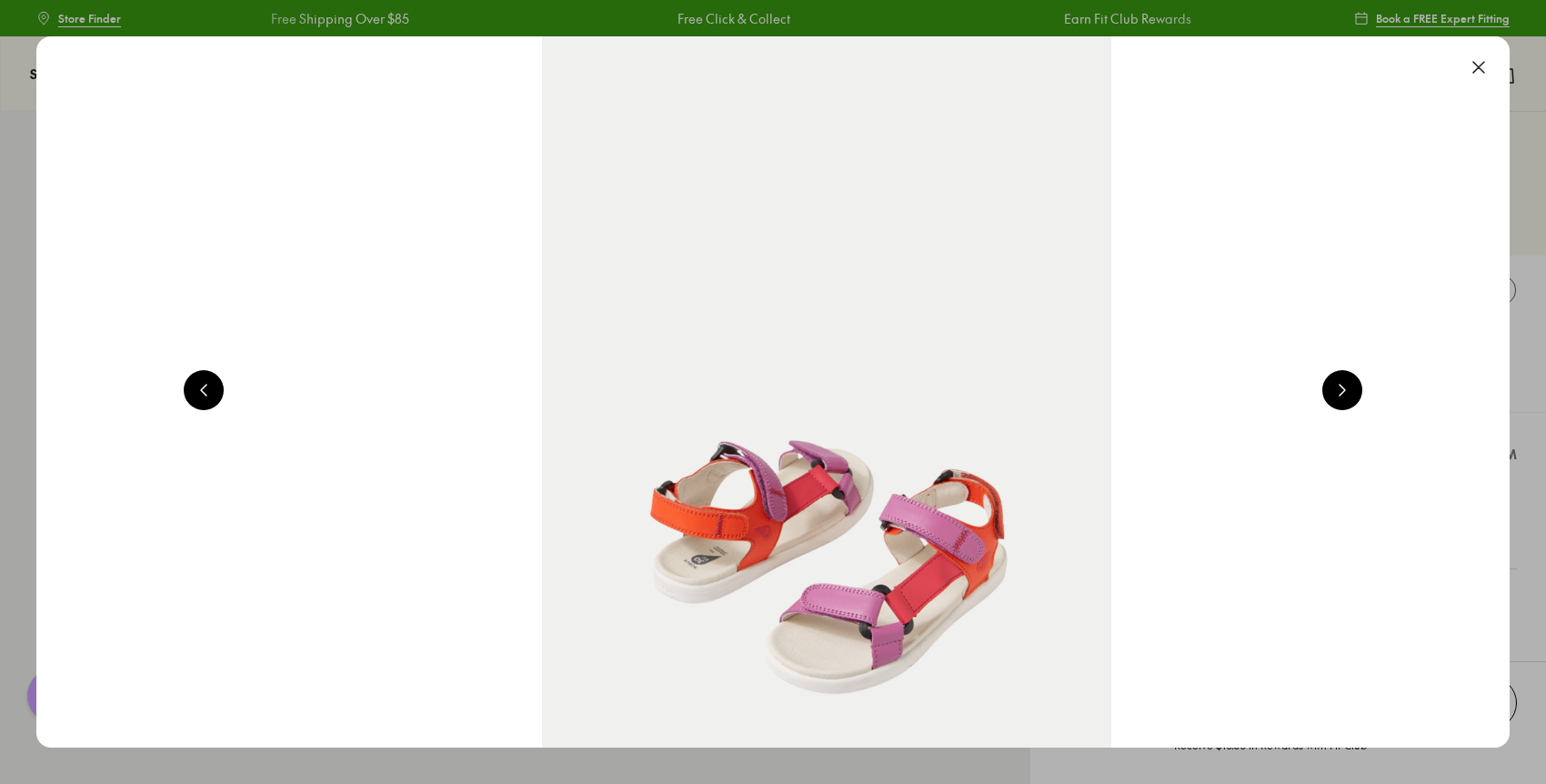
scroll to position [0, 5924]
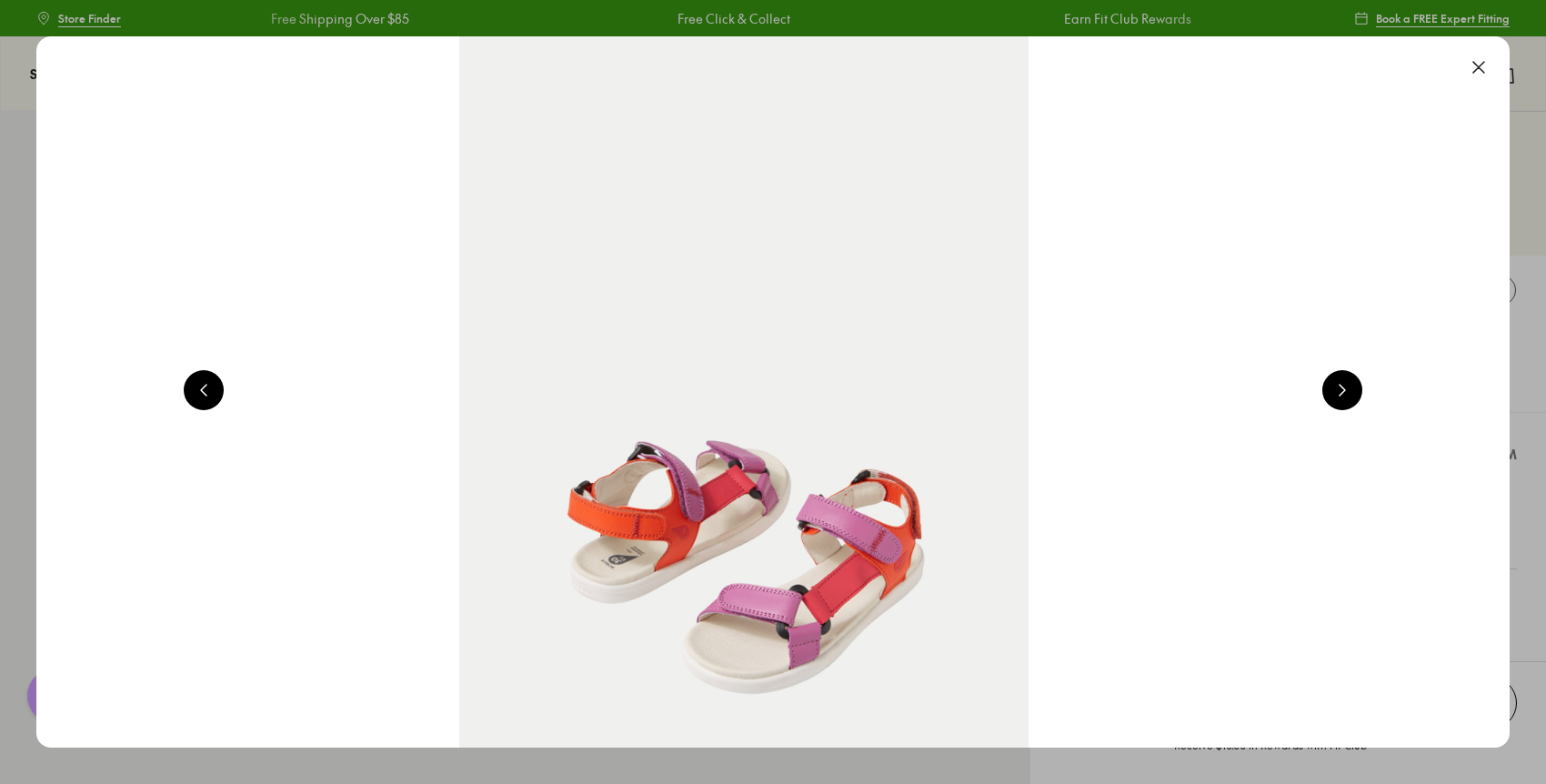
click at [1488, 71] on button at bounding box center [1479, 68] width 40 height 40
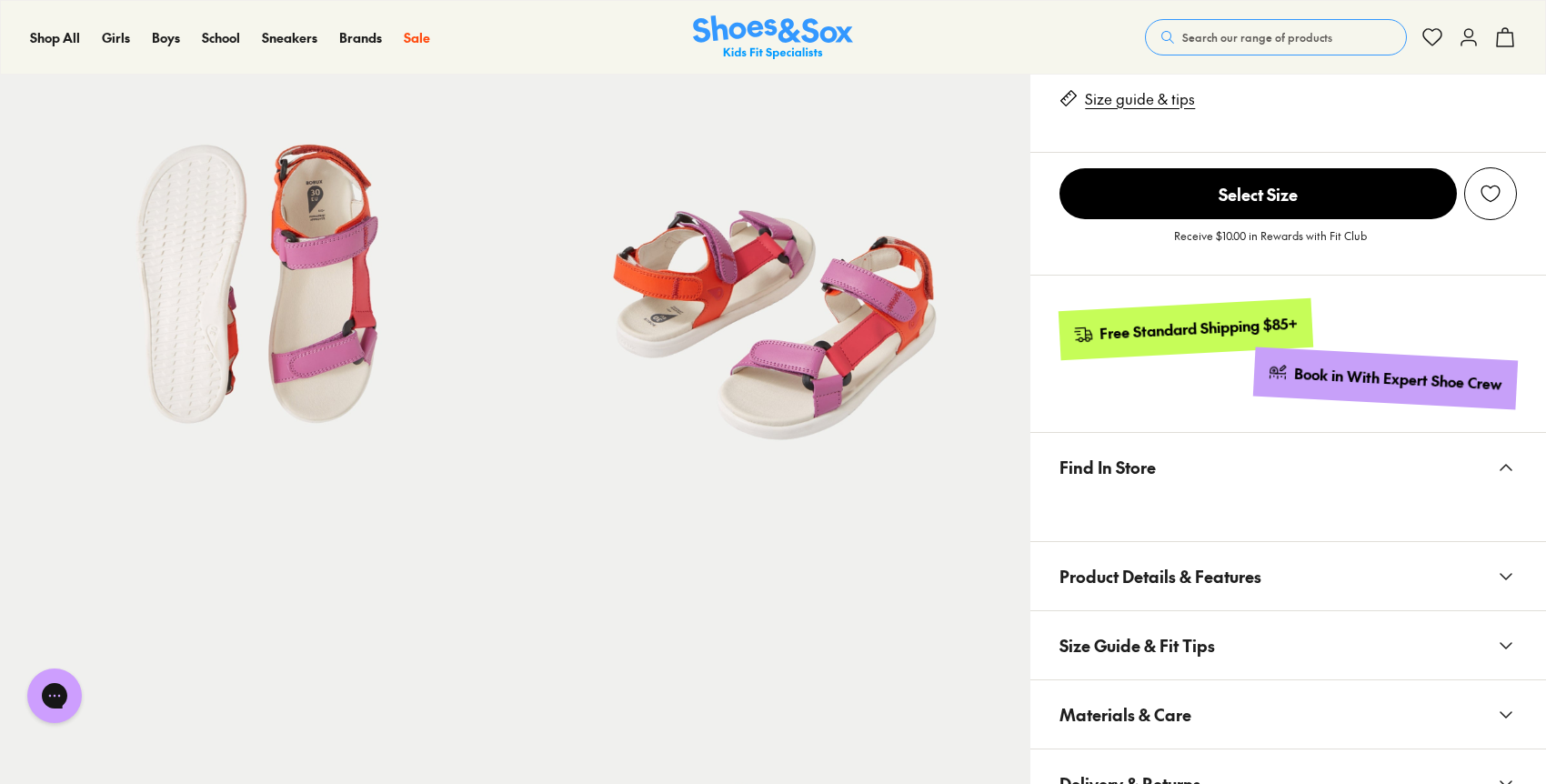
scroll to position [655, 0]
